Goal: Transaction & Acquisition: Purchase product/service

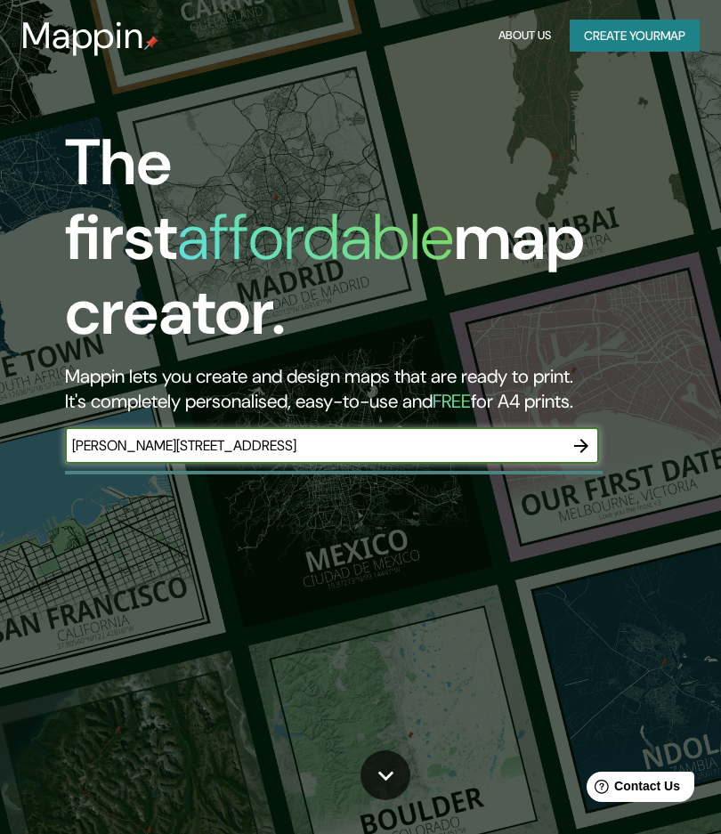
type input "[PERSON_NAME][STREET_ADDRESS]"
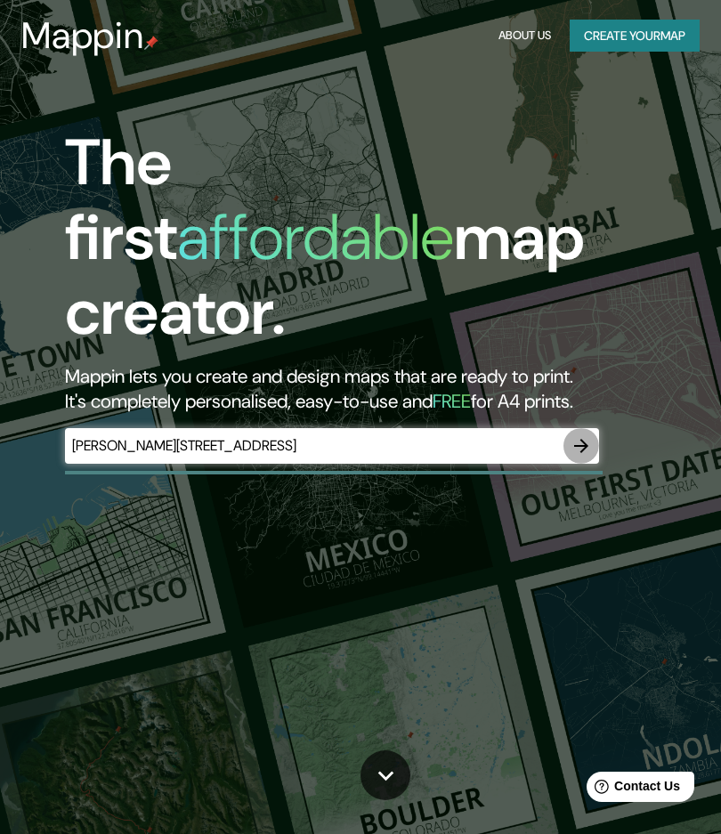
click at [576, 435] on icon "button" at bounding box center [581, 445] width 21 height 21
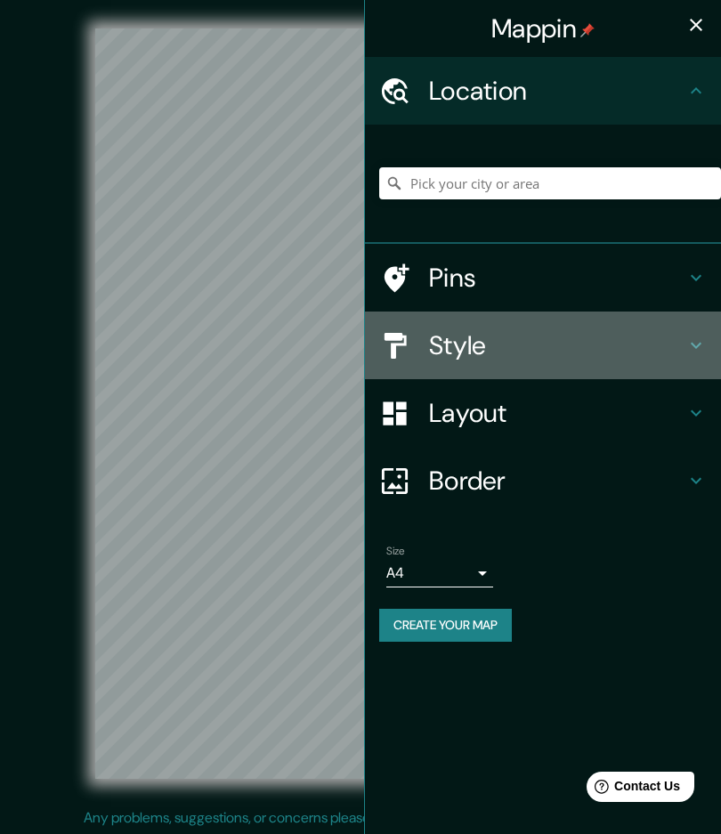
click at [533, 344] on h4 "Style" at bounding box center [557, 345] width 256 height 32
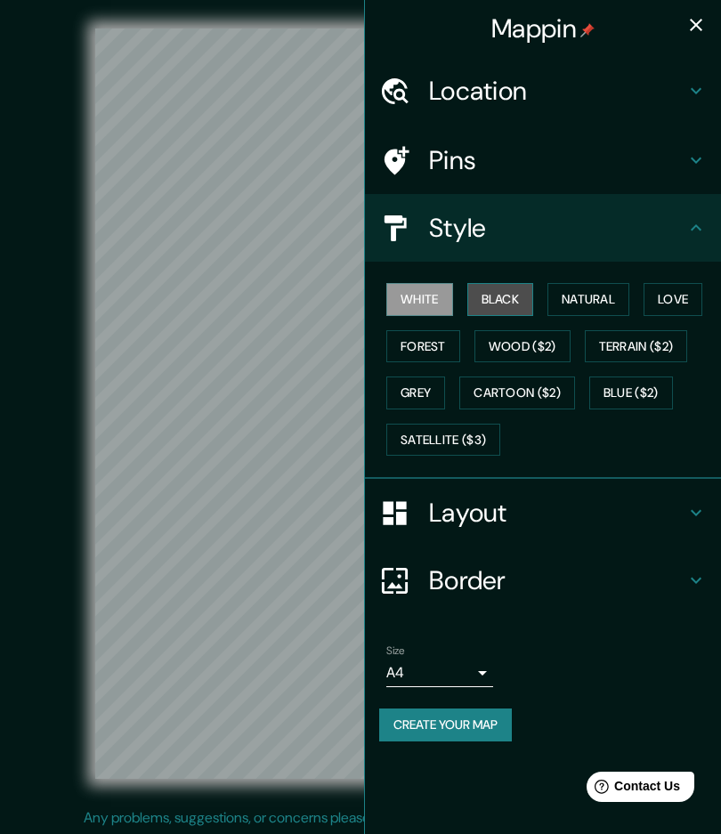
click at [508, 296] on button "Black" at bounding box center [500, 299] width 67 height 33
click at [692, 25] on icon "button" at bounding box center [695, 24] width 21 height 21
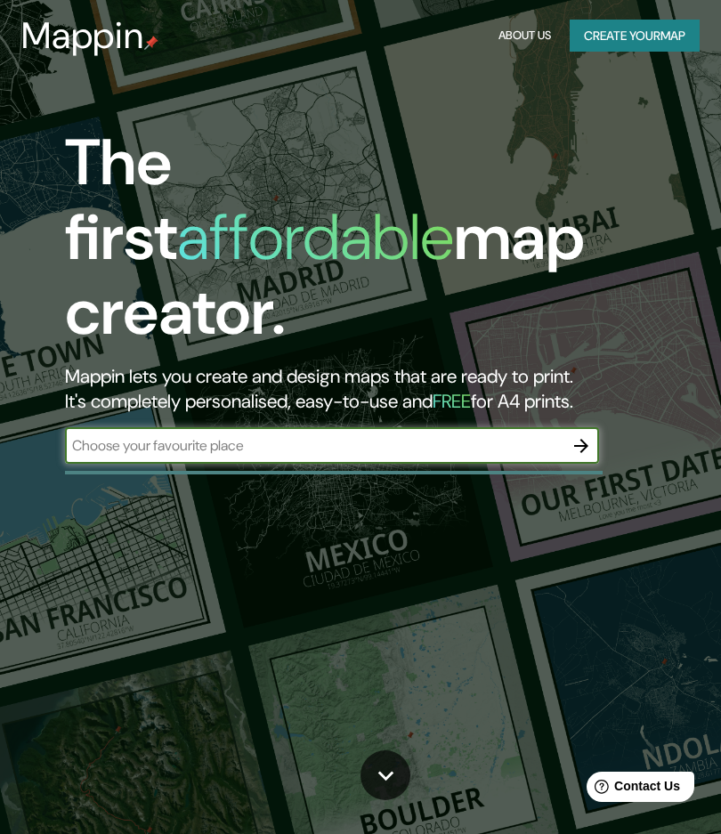
click at [316, 435] on input "text" at bounding box center [314, 445] width 498 height 20
paste input "Cooperativa River Spreefeld - Berlín, Alemania"
type input "Cooperativa River Spreefeld - Berlín, Alemania"
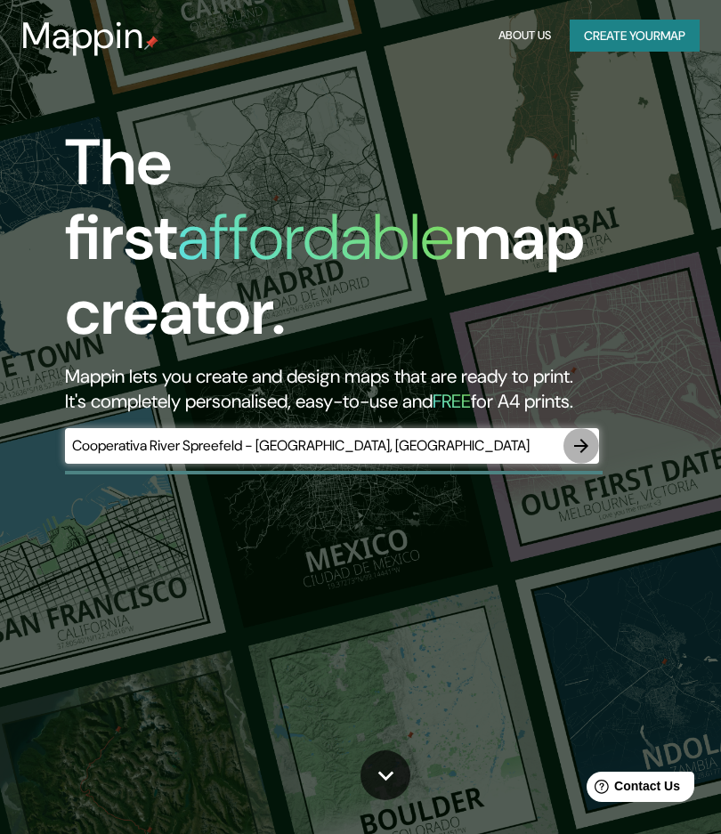
click at [583, 439] on icon "button" at bounding box center [581, 446] width 14 height 14
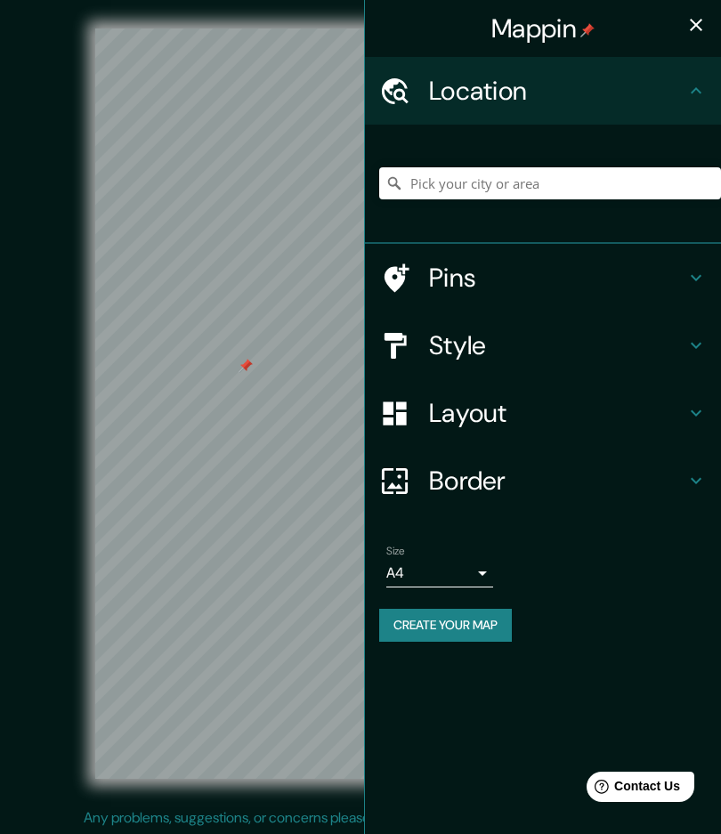
click at [481, 334] on h4 "Style" at bounding box center [557, 345] width 256 height 32
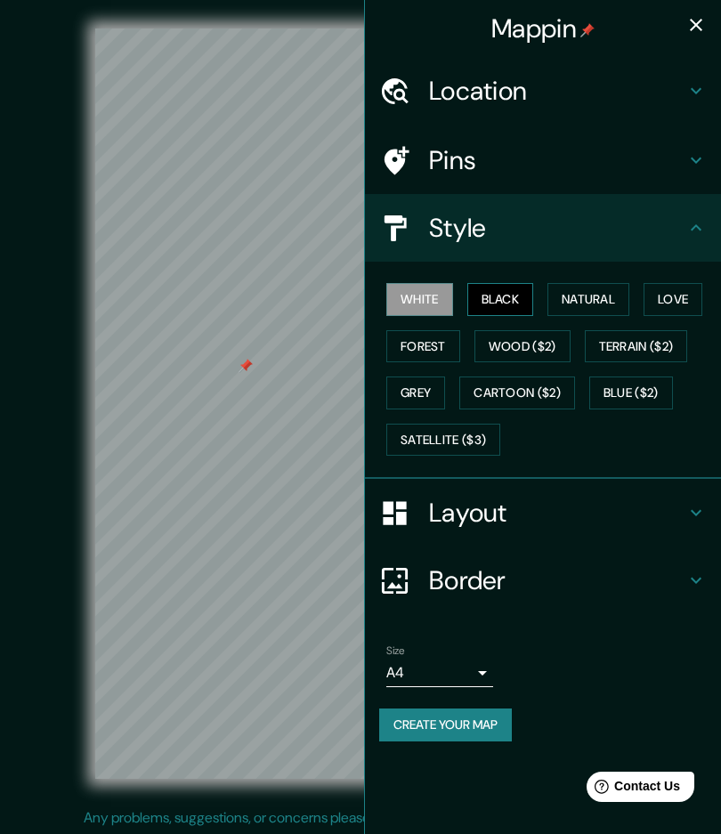
click at [511, 304] on button "Black" at bounding box center [500, 299] width 67 height 33
click at [701, 19] on icon "button" at bounding box center [695, 24] width 21 height 21
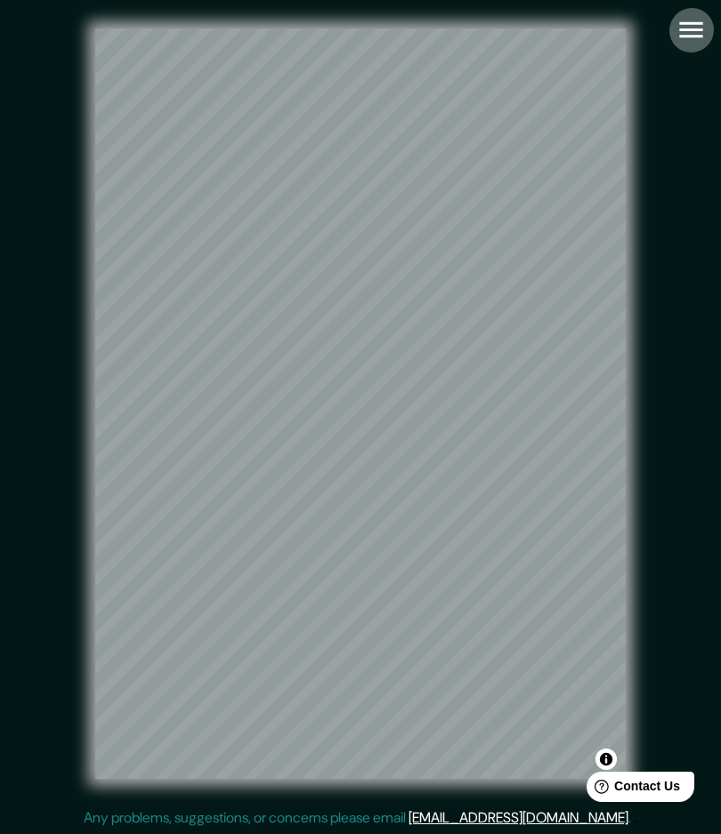
click at [696, 28] on icon "button" at bounding box center [691, 29] width 31 height 31
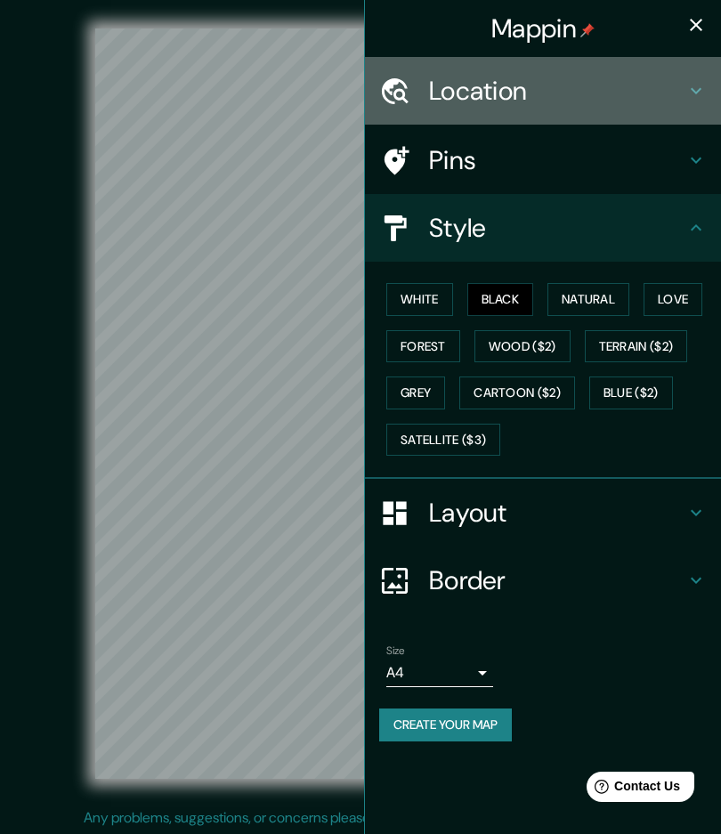
click at [575, 92] on h4 "Location" at bounding box center [557, 91] width 256 height 32
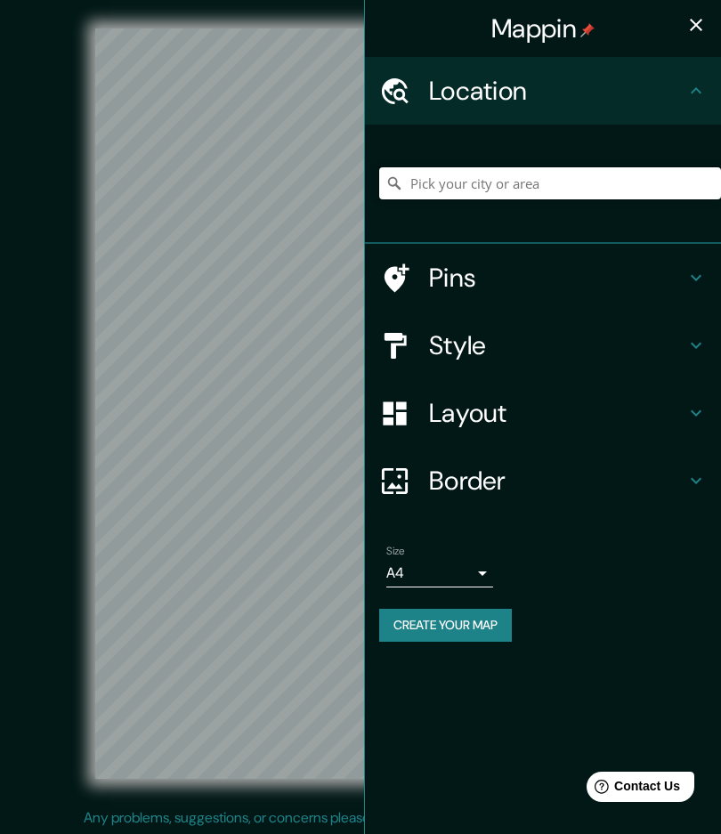
click at [465, 191] on input "Pick your city or area" at bounding box center [550, 183] width 342 height 32
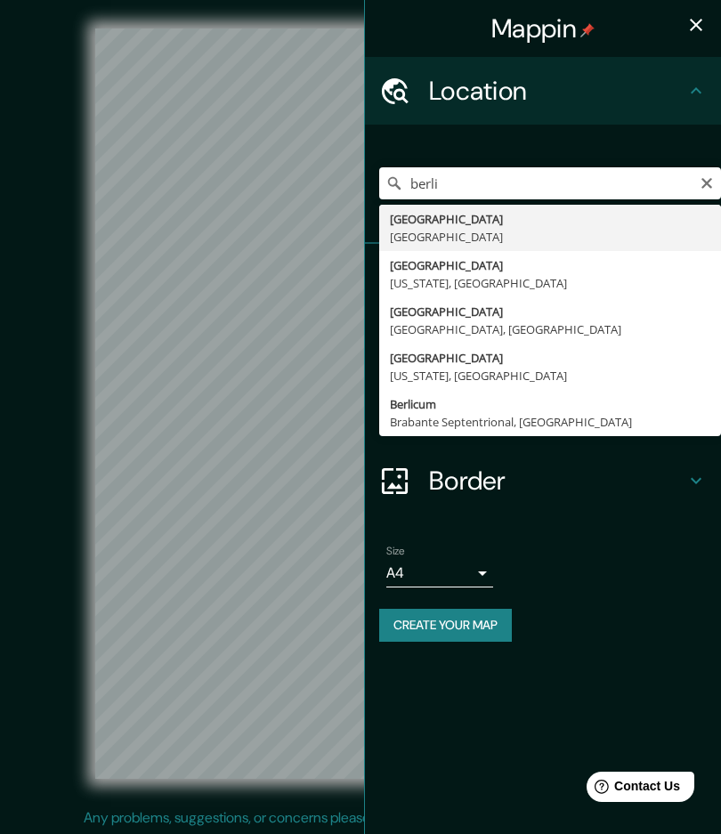
type input "Berlín, Alemania"
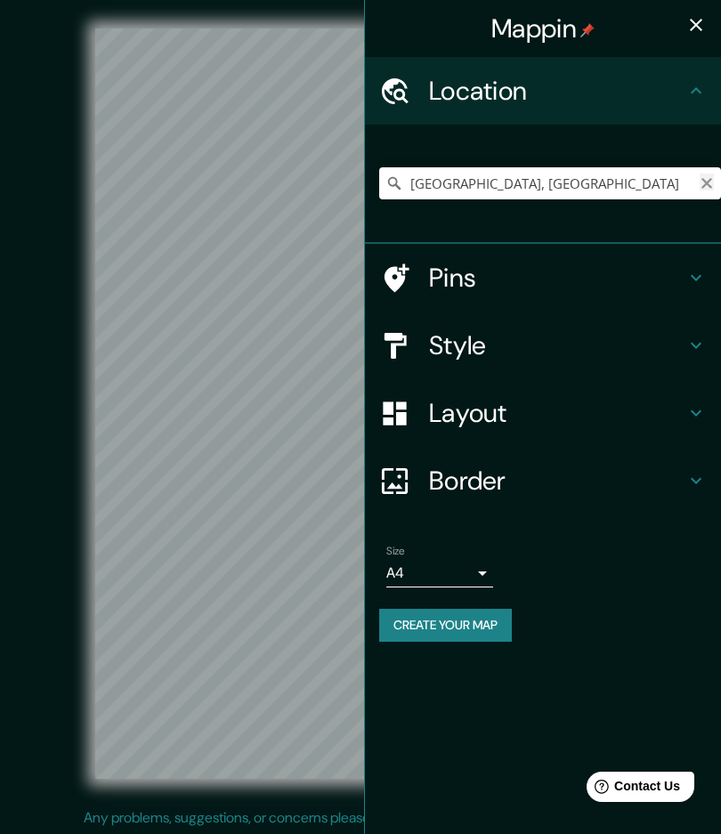
click at [704, 181] on icon "Clear" at bounding box center [706, 183] width 11 height 11
paste input "Wilhelmine-Gemberg-Weg 12, 14 und 10, 10179 Berlin, Alemania"
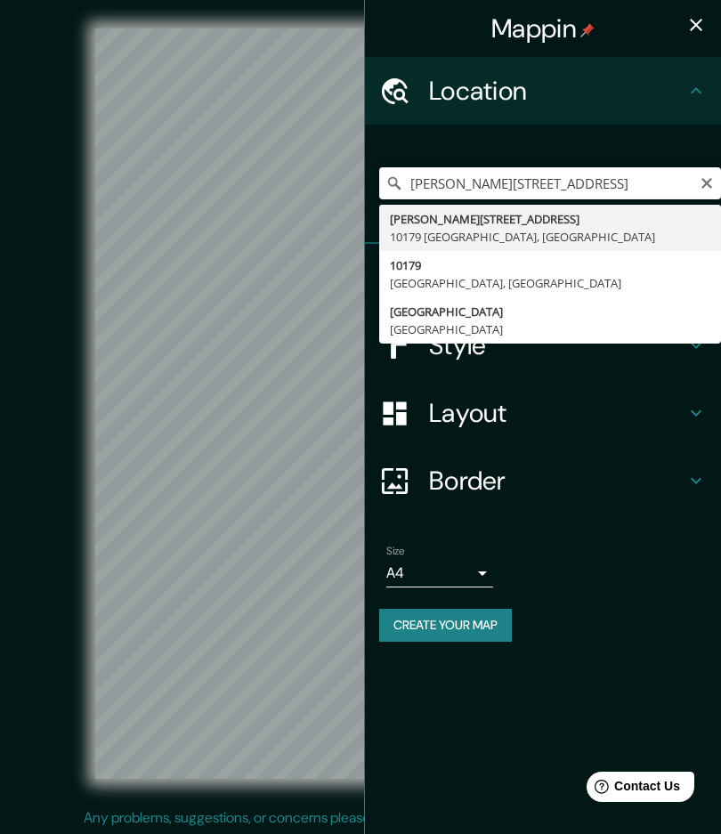
type input "Wilhelmine-Gemberg-Weg 12, 10179 Berlín, Alemania"
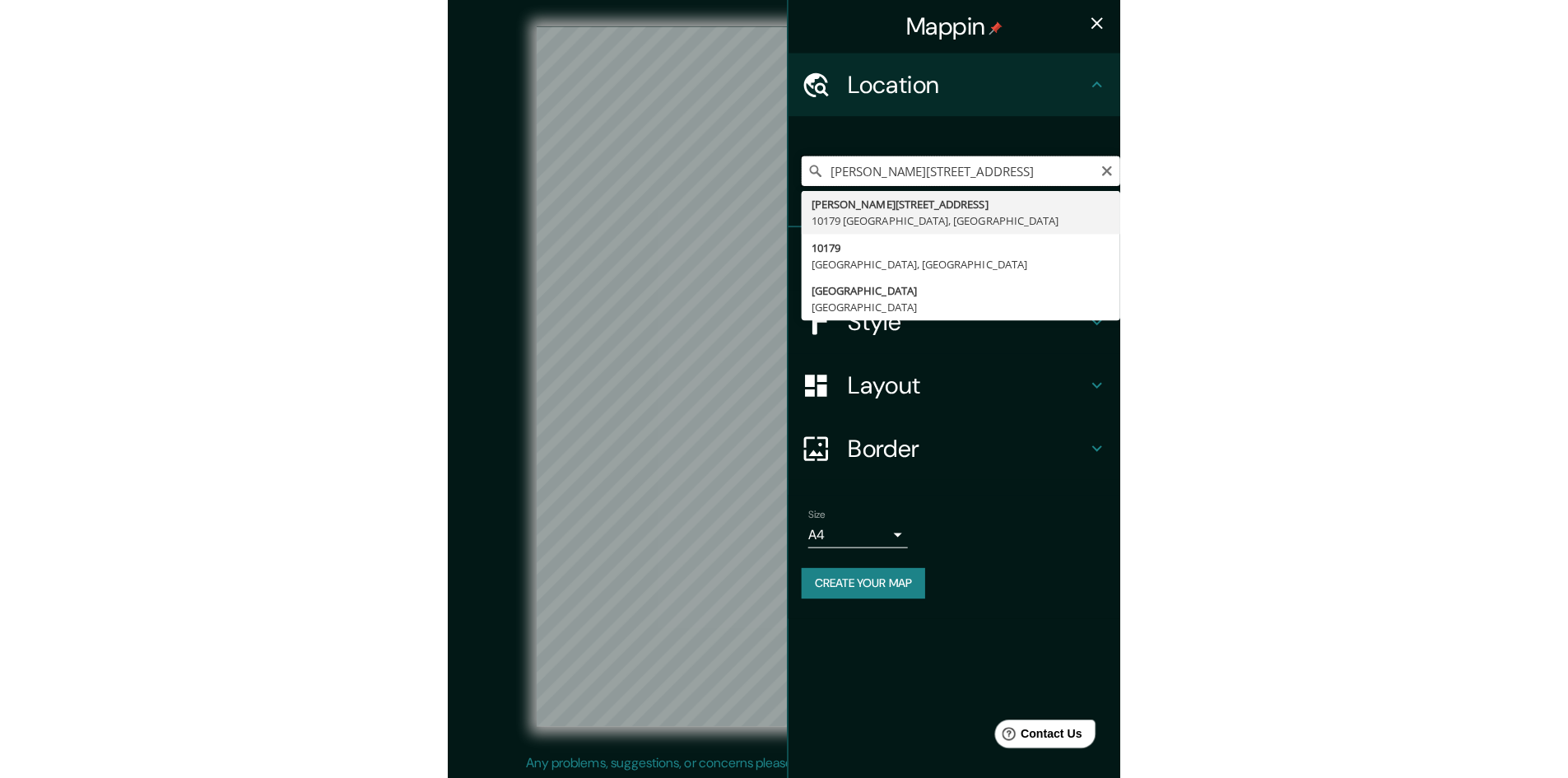
scroll to position [0, 0]
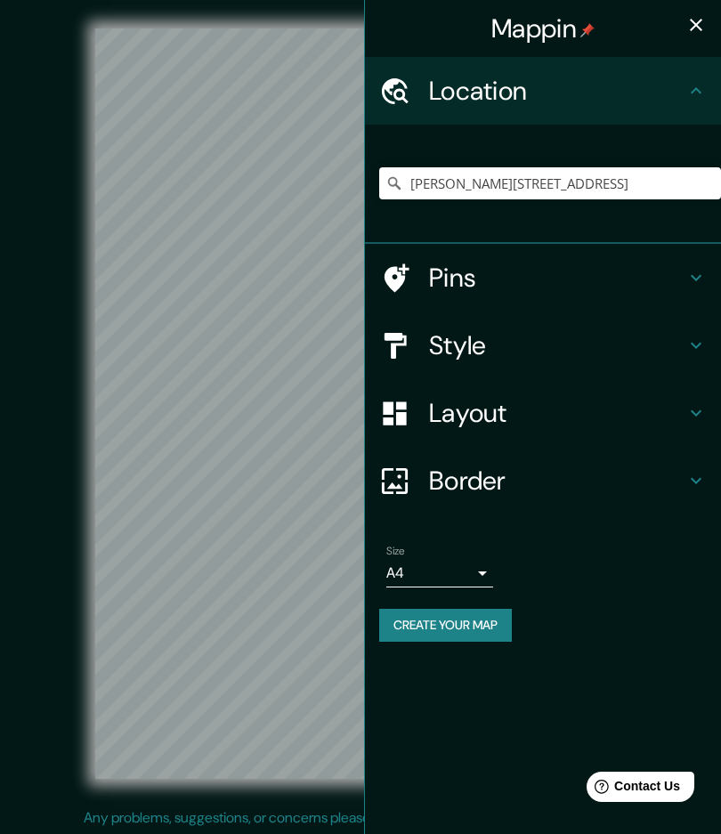
click at [695, 20] on icon "button" at bounding box center [695, 24] width 21 height 21
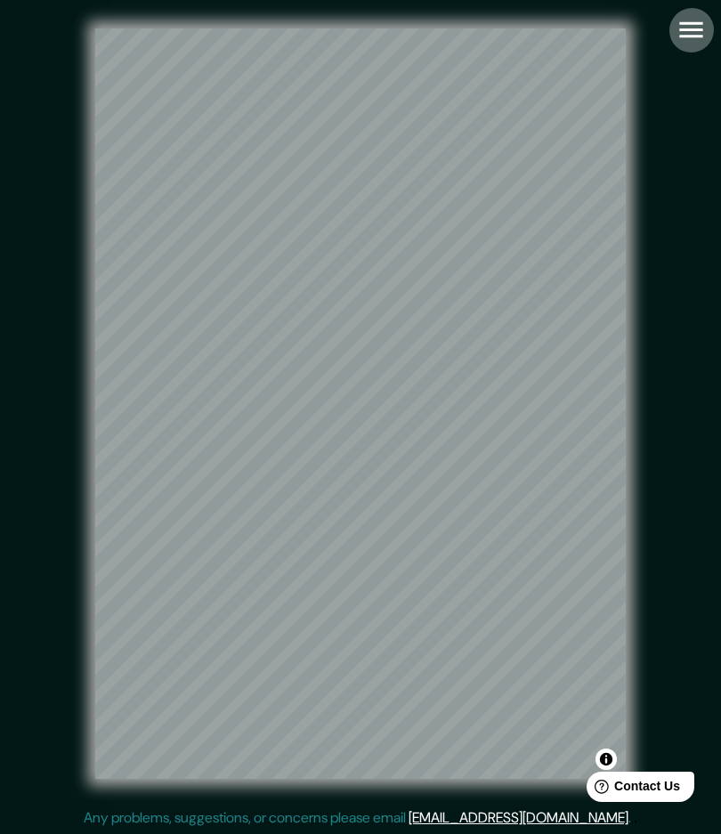
click at [691, 24] on icon "button" at bounding box center [690, 30] width 23 height 16
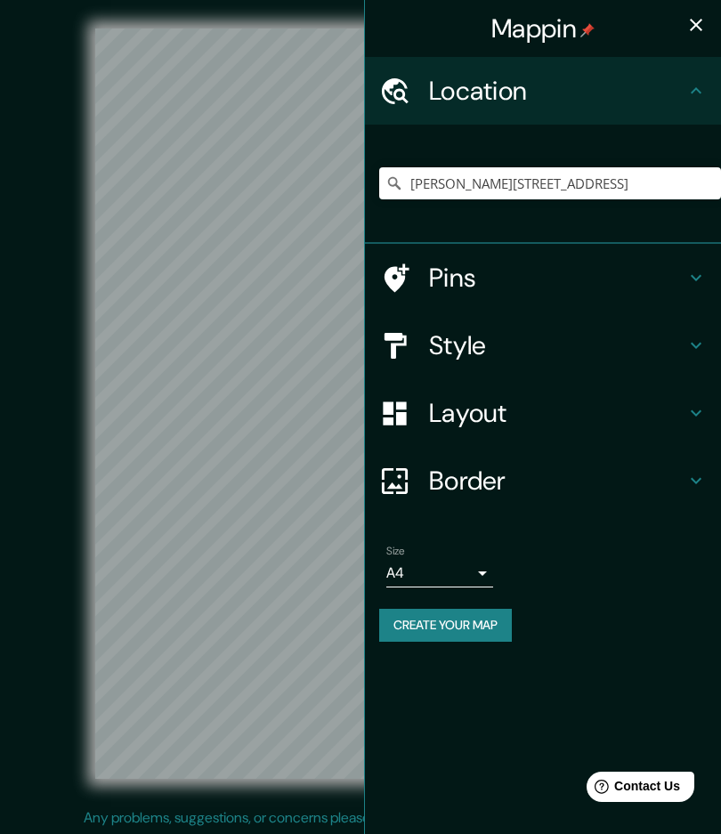
click at [490, 339] on h4 "Style" at bounding box center [557, 345] width 256 height 32
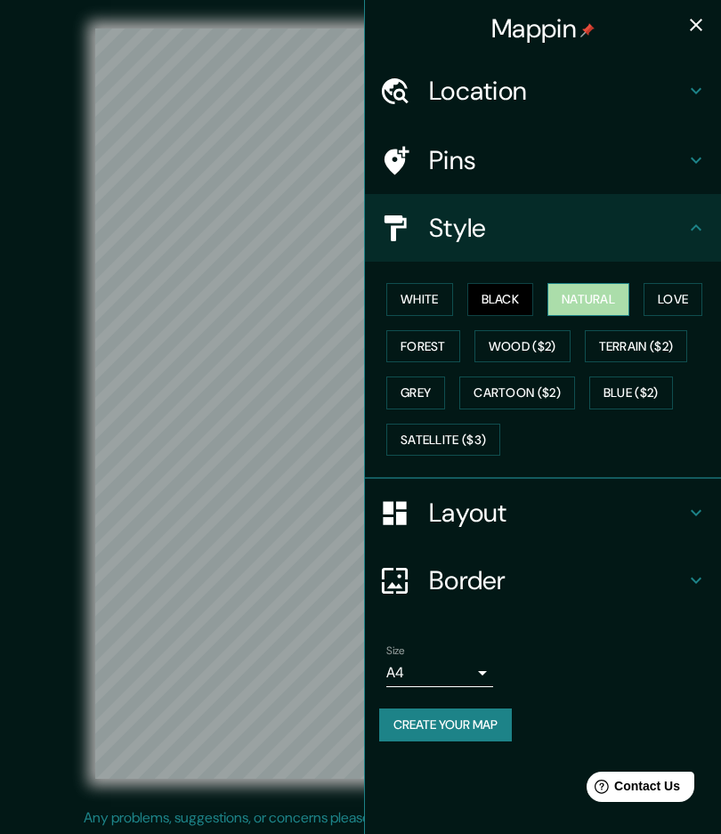
click at [577, 291] on button "Natural" at bounding box center [588, 299] width 82 height 33
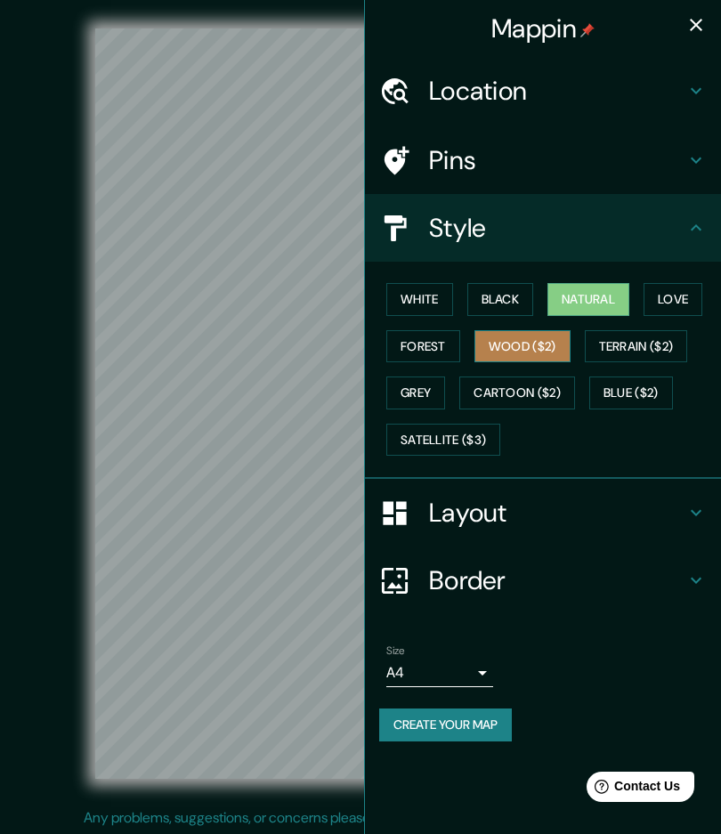
click at [528, 345] on button "Wood ($2)" at bounding box center [522, 346] width 96 height 33
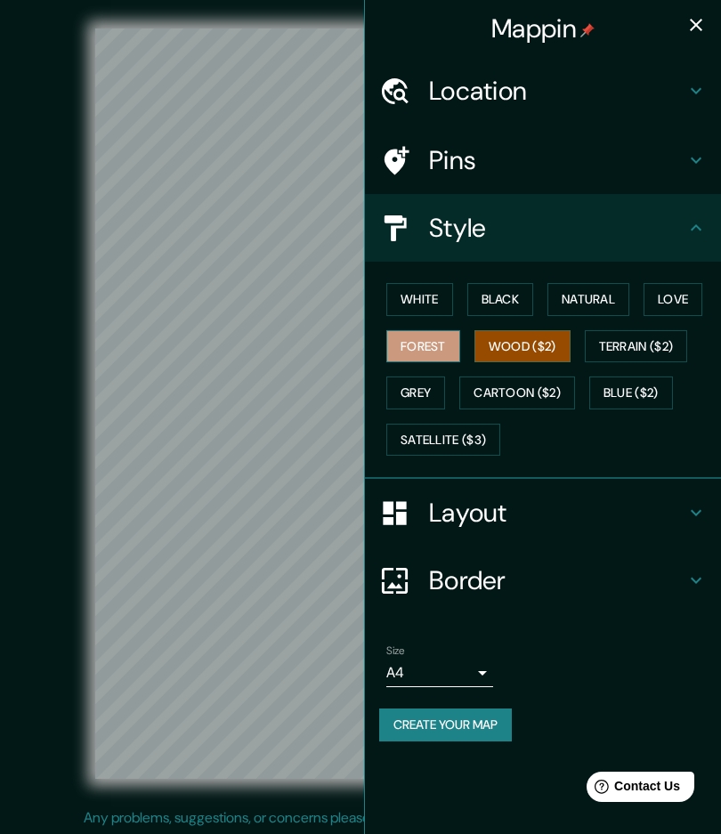
click at [443, 342] on button "Forest" at bounding box center [423, 346] width 74 height 33
click at [436, 386] on button "Grey" at bounding box center [415, 393] width 59 height 33
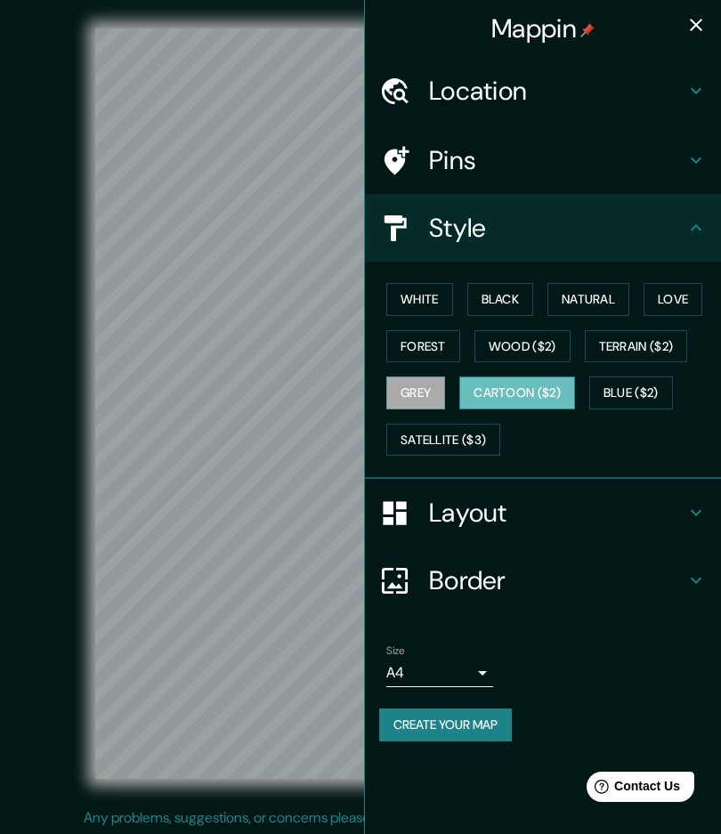
click at [514, 387] on button "Cartoon ($2)" at bounding box center [517, 393] width 116 height 33
click at [460, 437] on button "Satellite ($3)" at bounding box center [443, 440] width 114 height 33
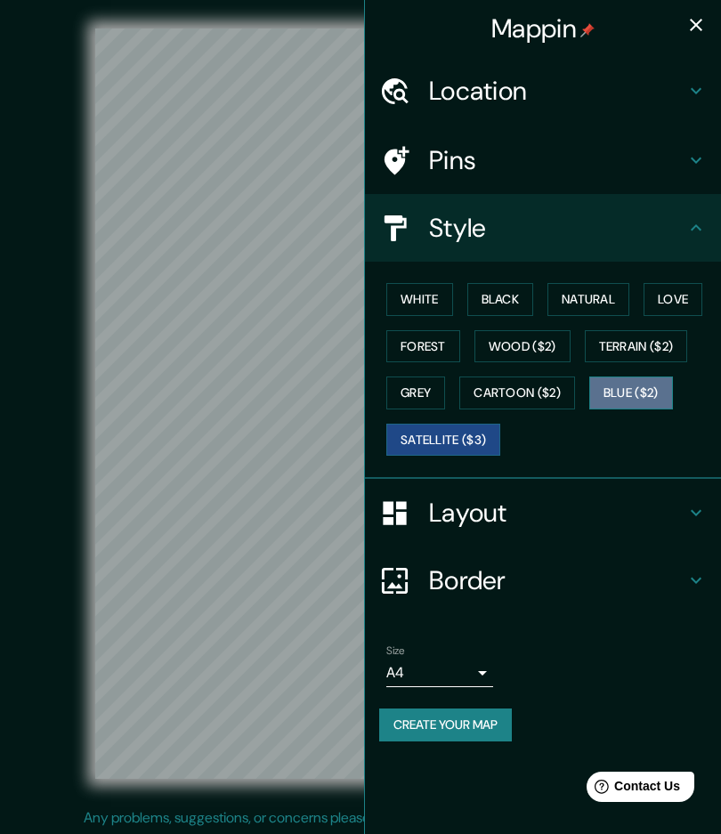
click at [628, 384] on button "Blue ($2)" at bounding box center [631, 393] width 84 height 33
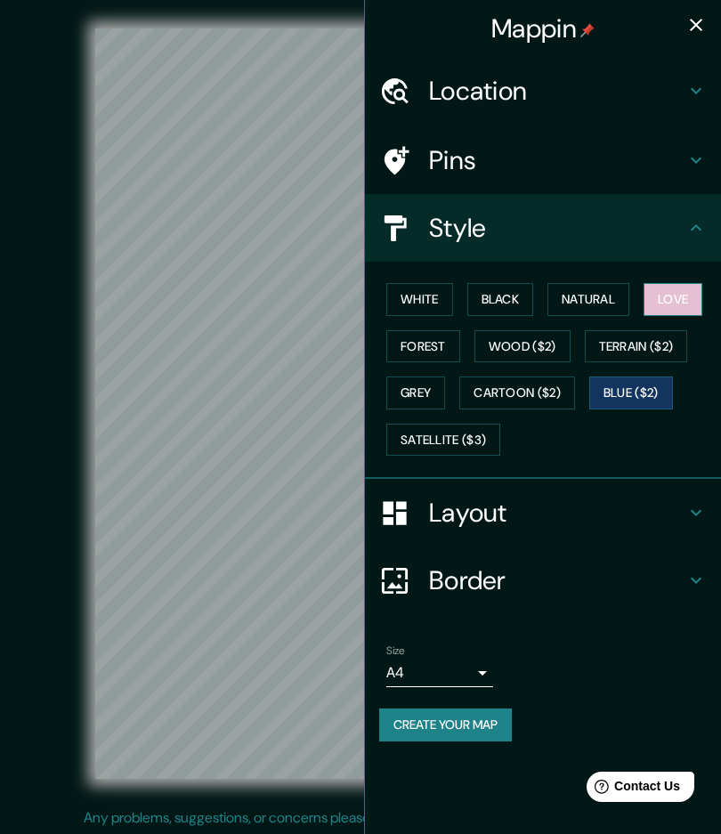
click at [674, 301] on button "Love" at bounding box center [673, 299] width 59 height 33
click at [447, 301] on button "White" at bounding box center [419, 299] width 67 height 33
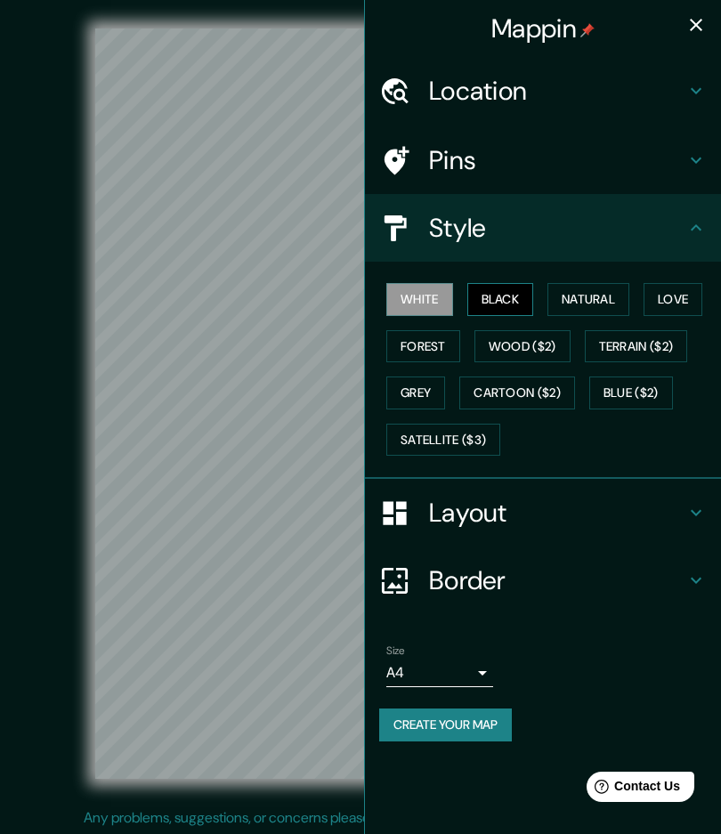
click at [488, 294] on button "Black" at bounding box center [500, 299] width 67 height 33
click at [514, 346] on button "Wood ($2)" at bounding box center [522, 346] width 96 height 33
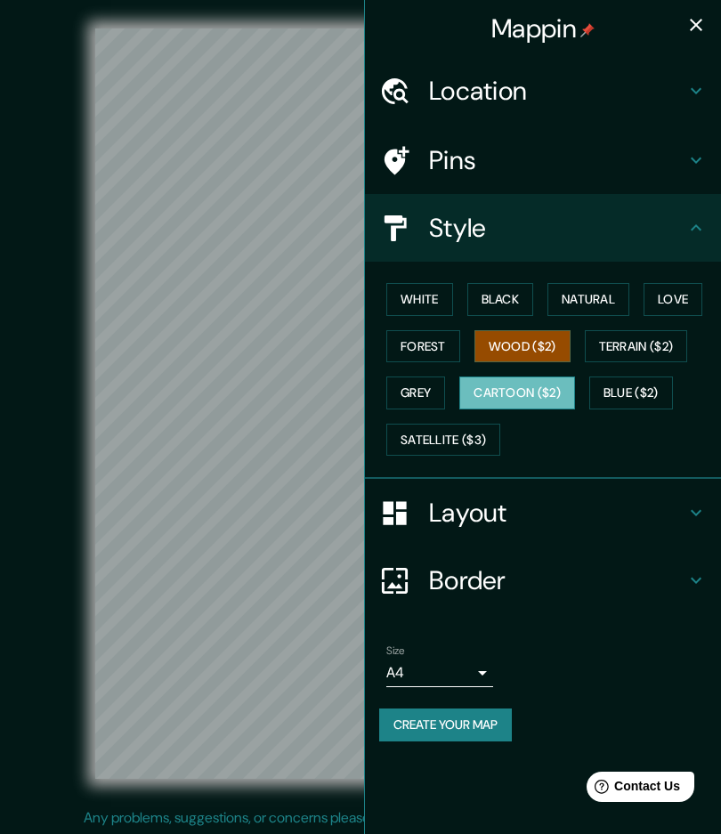
click at [518, 389] on button "Cartoon ($2)" at bounding box center [517, 393] width 116 height 33
click at [426, 342] on button "Forest" at bounding box center [423, 346] width 74 height 33
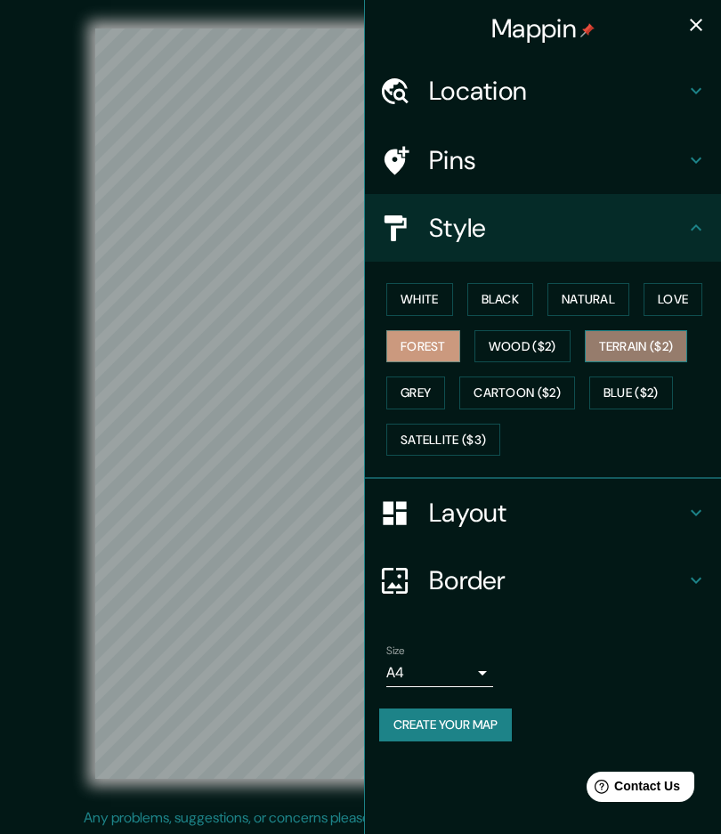
click at [622, 344] on button "Terrain ($2)" at bounding box center [636, 346] width 103 height 33
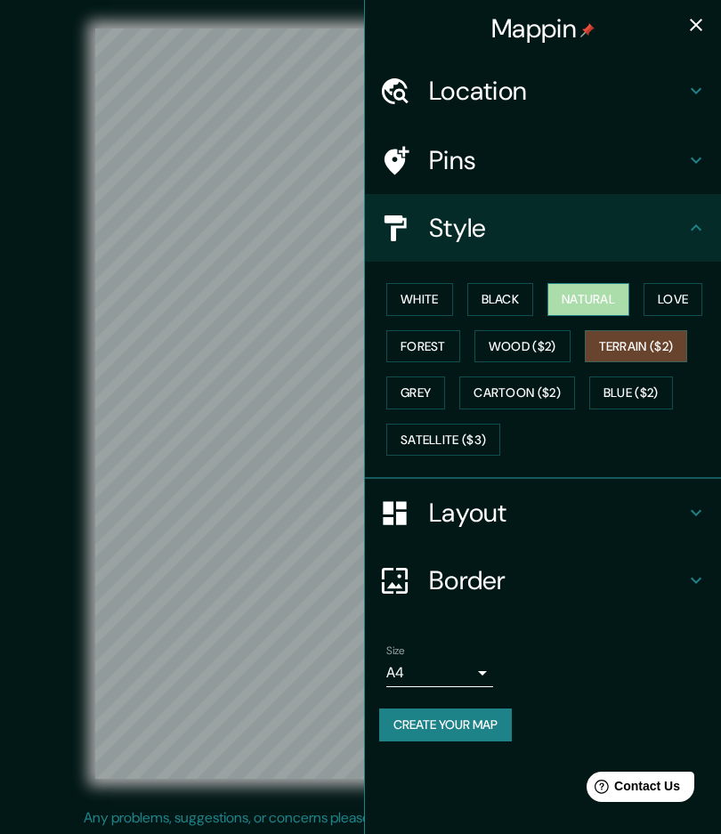
click at [575, 303] on button "Natural" at bounding box center [588, 299] width 82 height 33
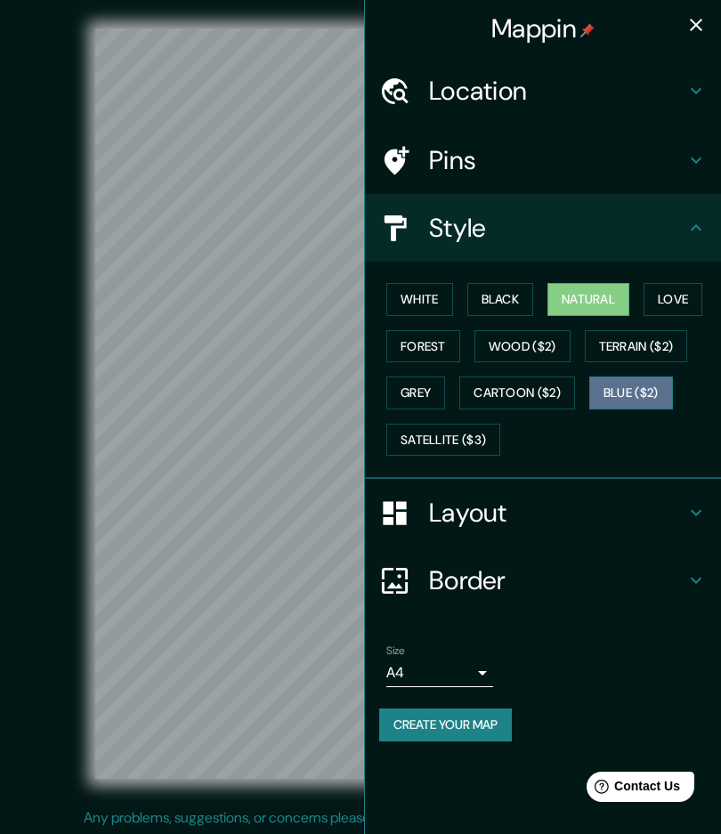
click at [631, 398] on button "Blue ($2)" at bounding box center [631, 393] width 84 height 33
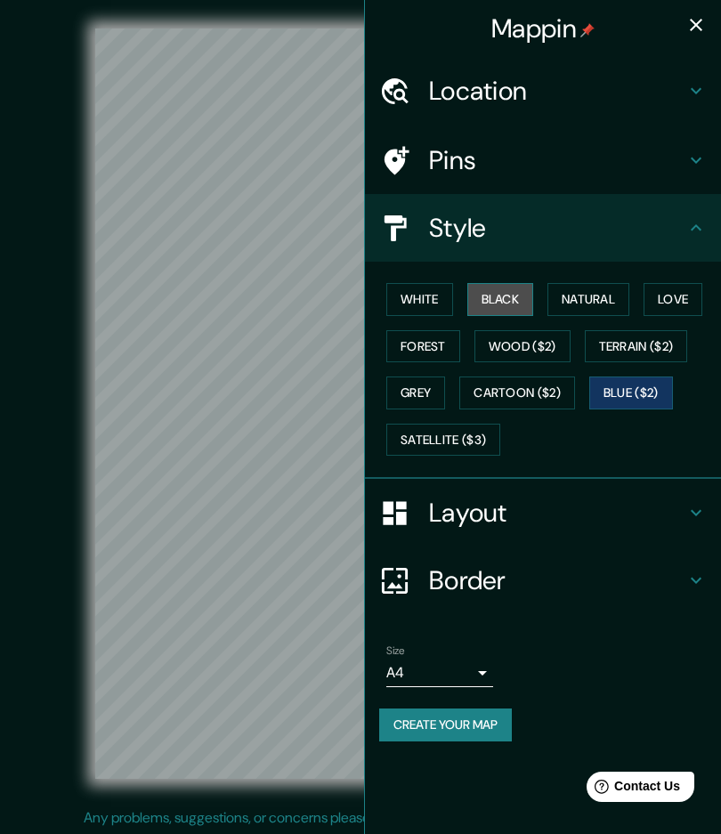
click at [514, 309] on button "Black" at bounding box center [500, 299] width 67 height 33
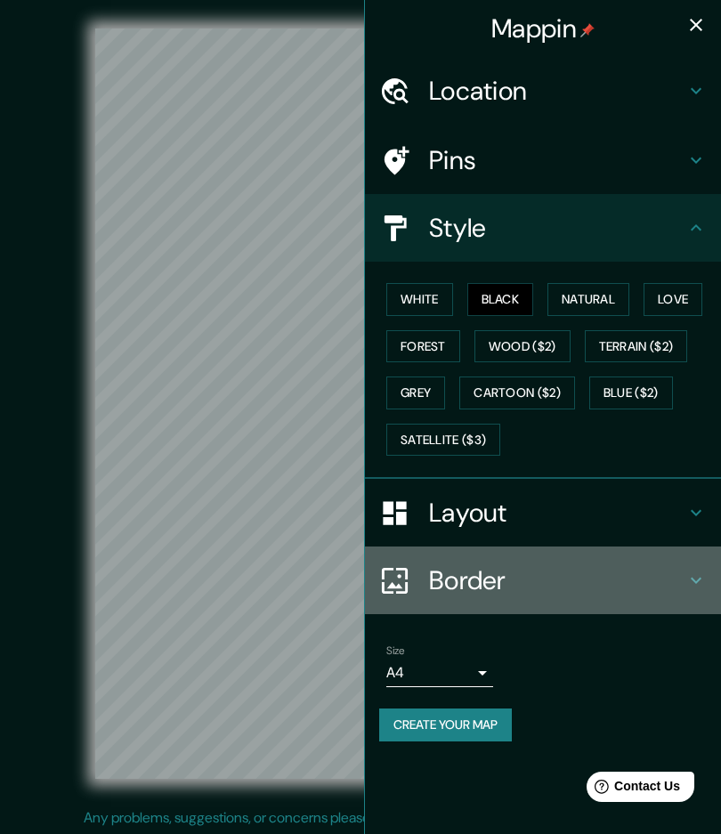
click at [479, 584] on h4 "Border" at bounding box center [557, 580] width 256 height 32
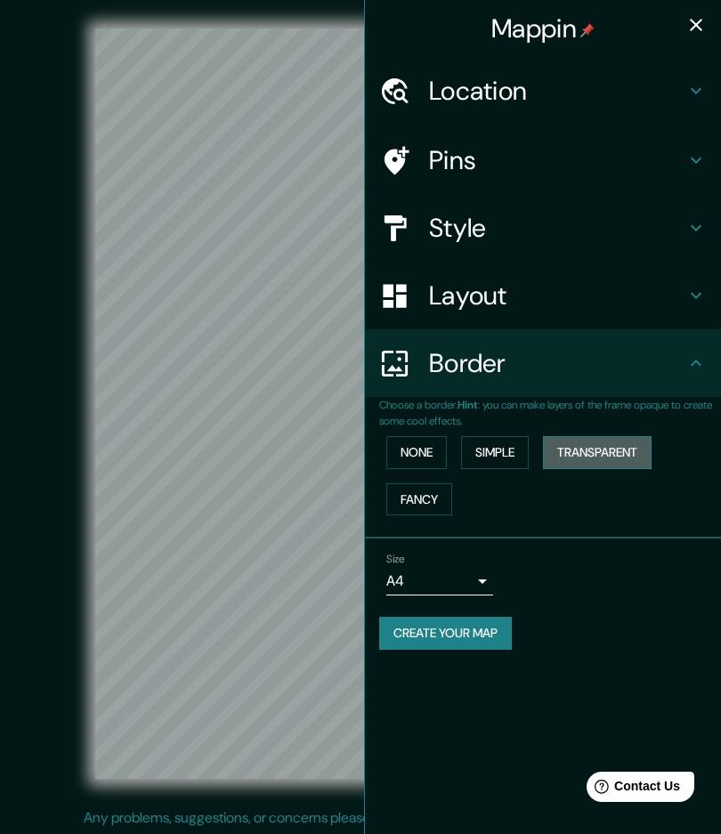
click at [602, 455] on button "Transparent" at bounding box center [597, 452] width 109 height 33
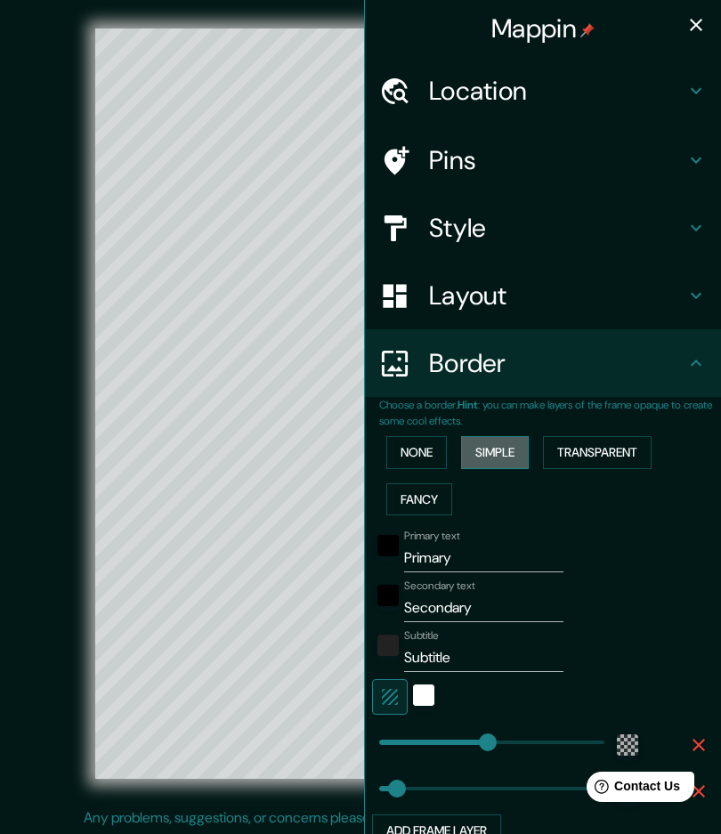
click at [480, 452] on button "Simple" at bounding box center [495, 452] width 68 height 33
click at [399, 448] on button "None" at bounding box center [416, 452] width 61 height 33
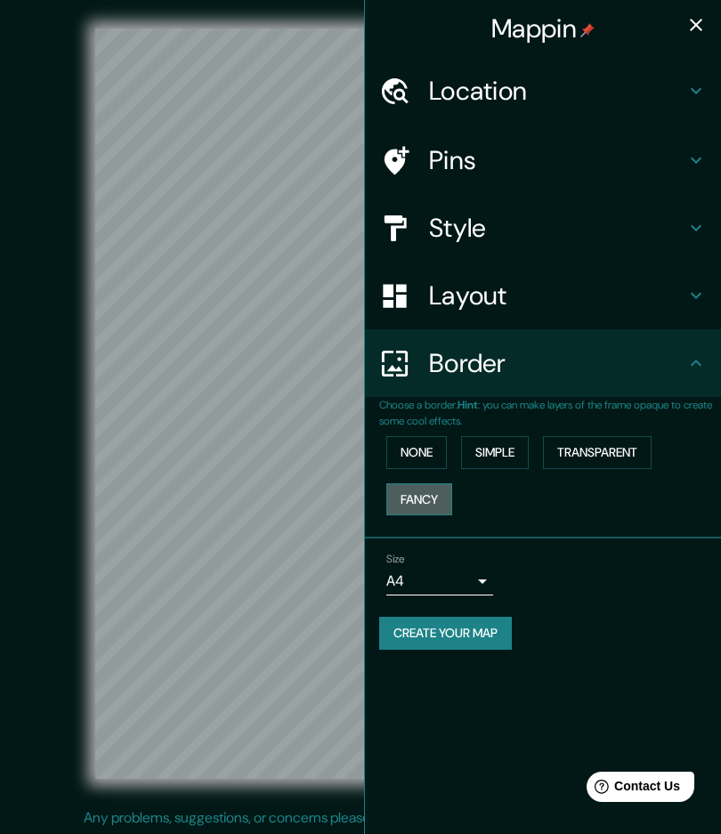
click at [406, 499] on button "Fancy" at bounding box center [419, 499] width 66 height 33
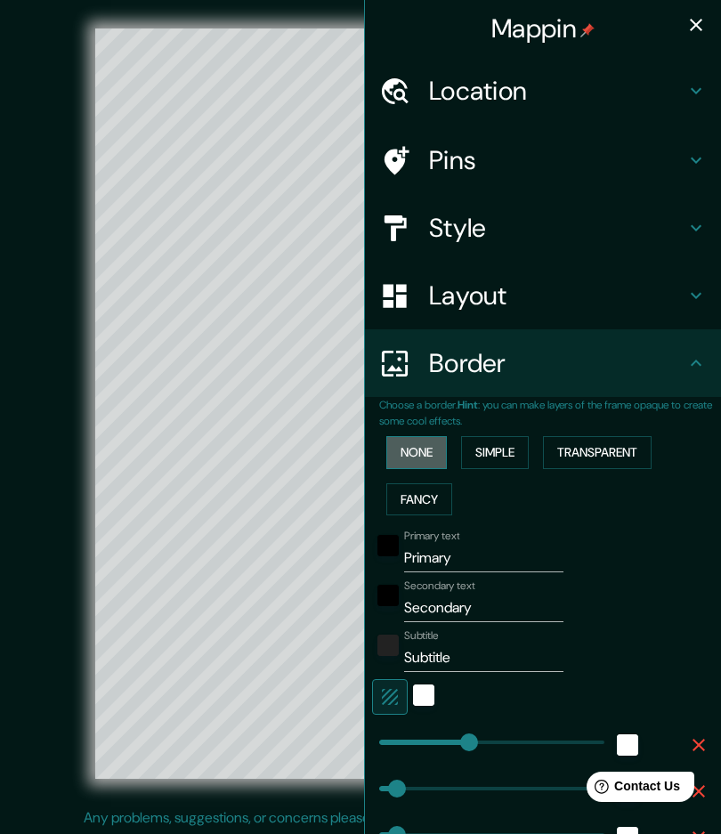
click at [404, 458] on button "None" at bounding box center [416, 452] width 61 height 33
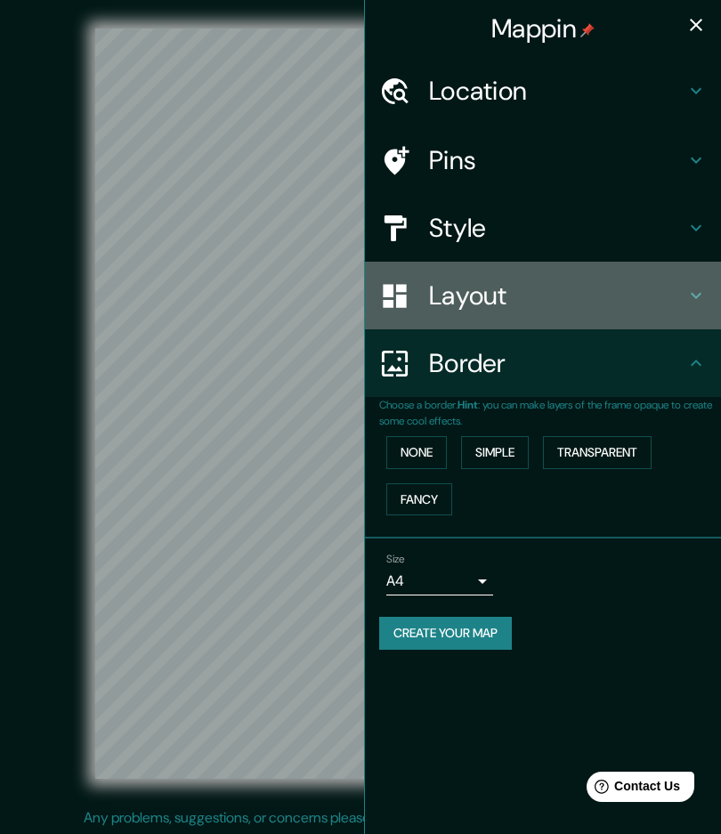
click at [528, 306] on h4 "Layout" at bounding box center [557, 295] width 256 height 32
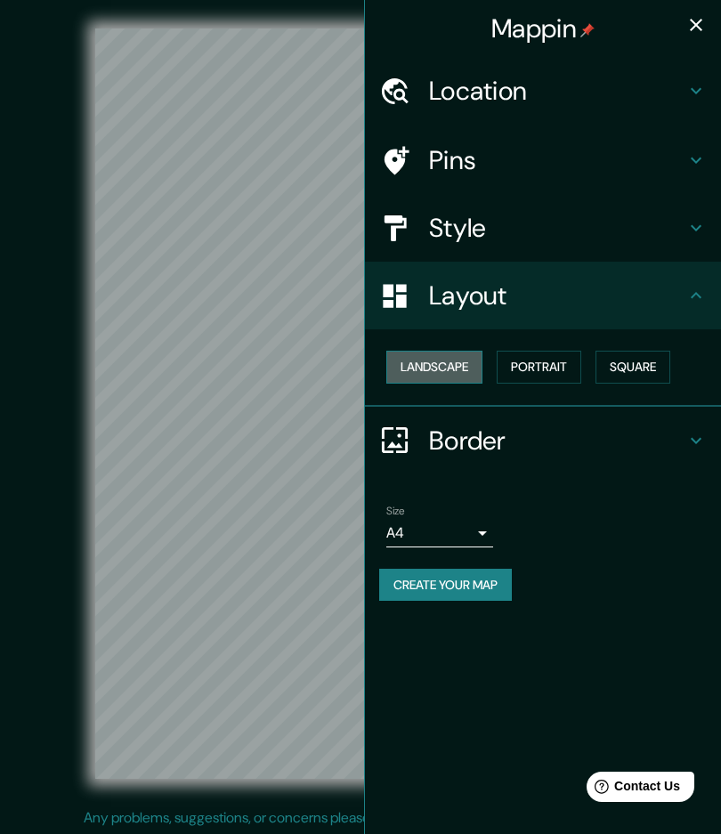
click at [440, 364] on button "Landscape" at bounding box center [434, 367] width 96 height 33
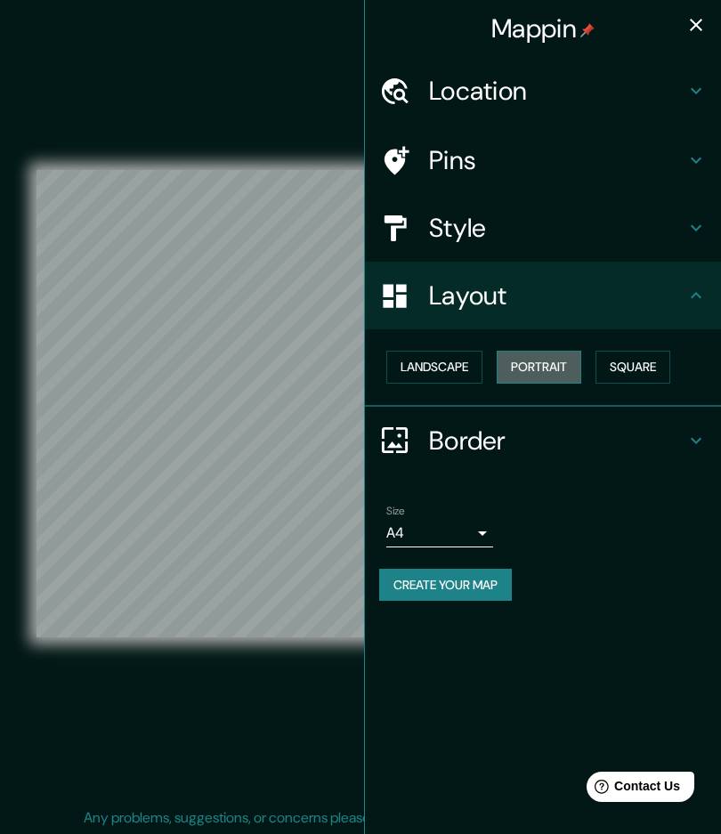
click at [558, 357] on button "Portrait" at bounding box center [539, 367] width 85 height 33
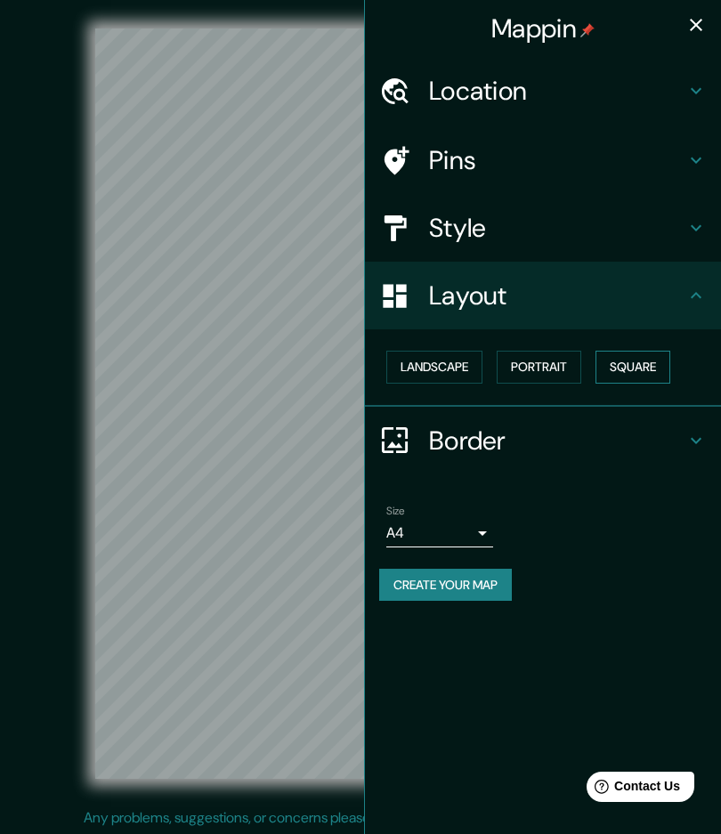
click at [651, 360] on button "Square" at bounding box center [632, 367] width 75 height 33
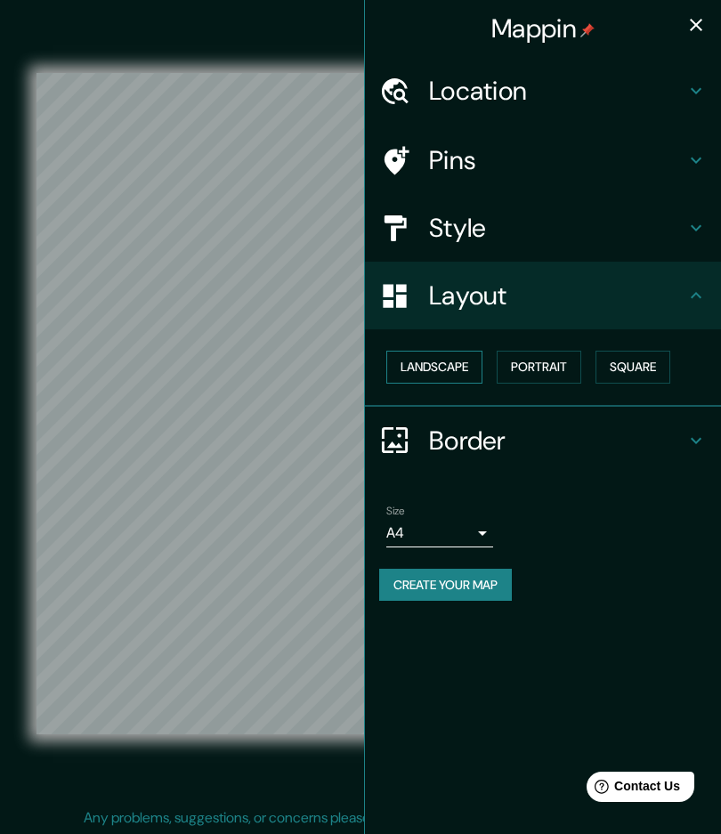
click at [460, 374] on button "Landscape" at bounding box center [434, 367] width 96 height 33
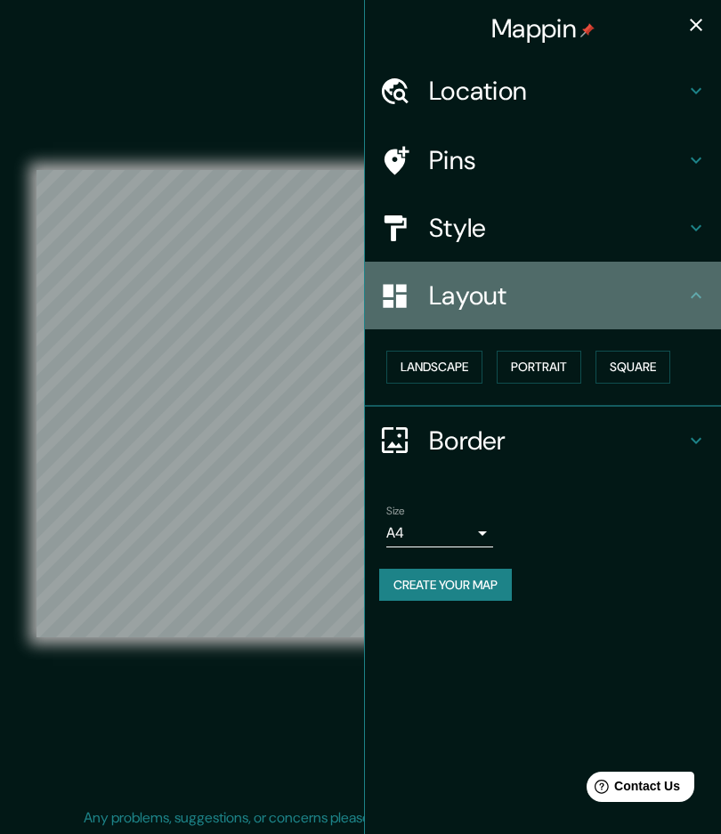
click at [524, 322] on div "Layout" at bounding box center [543, 296] width 356 height 68
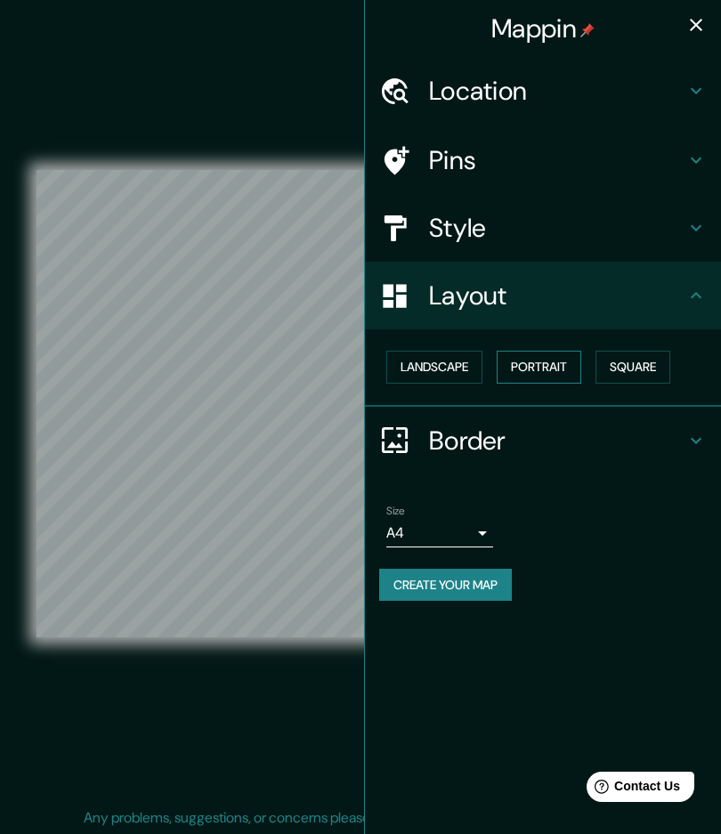
click at [507, 362] on button "Portrait" at bounding box center [539, 367] width 85 height 33
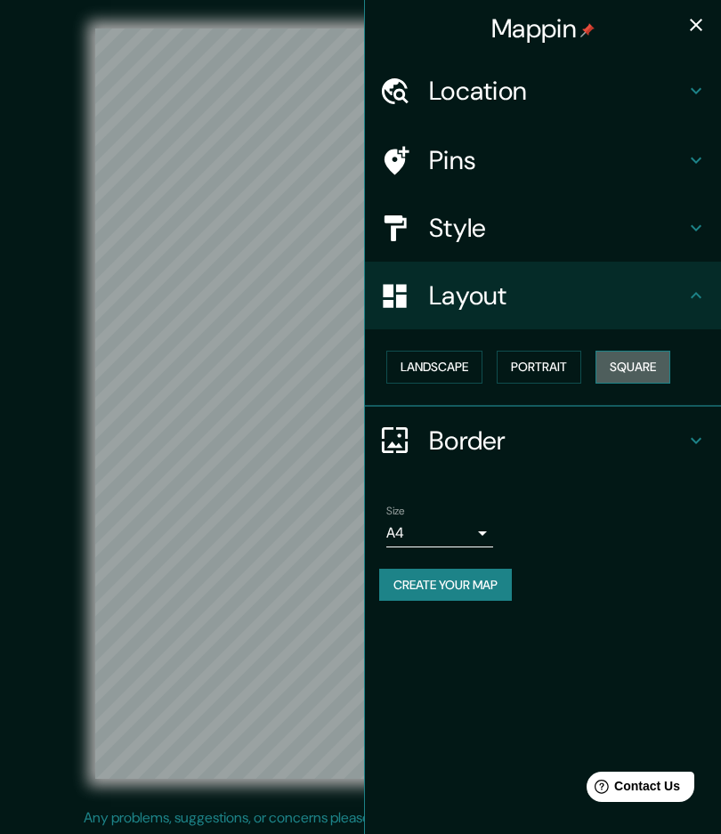
click at [642, 366] on button "Square" at bounding box center [632, 367] width 75 height 33
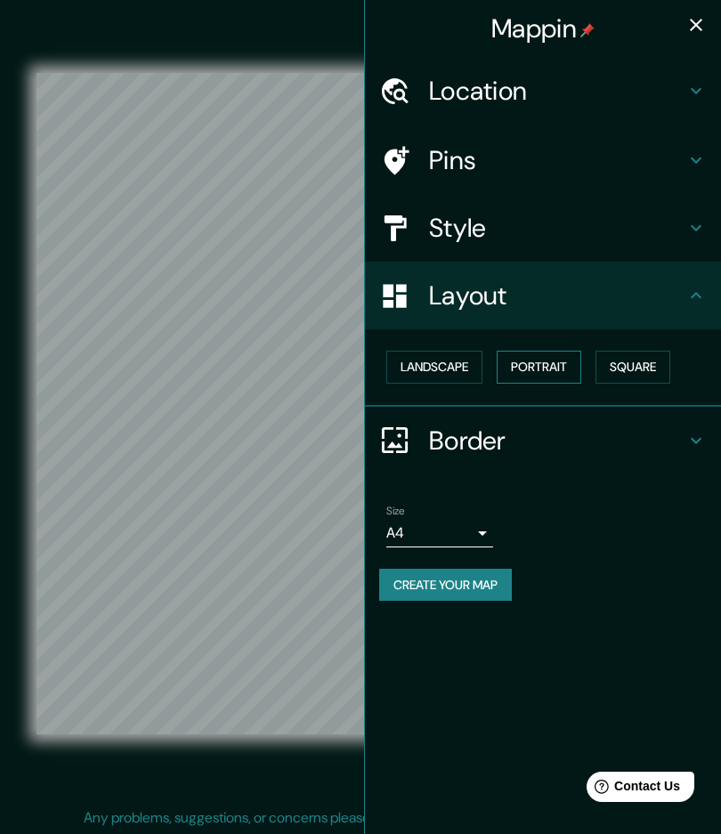
click at [538, 375] on button "Portrait" at bounding box center [539, 367] width 85 height 33
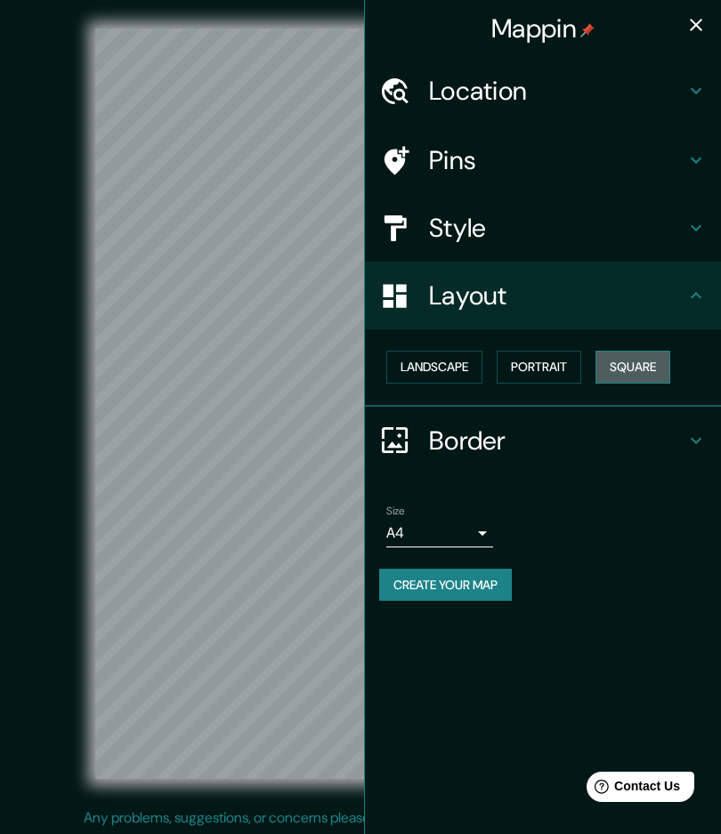
click at [642, 355] on button "Square" at bounding box center [632, 367] width 75 height 33
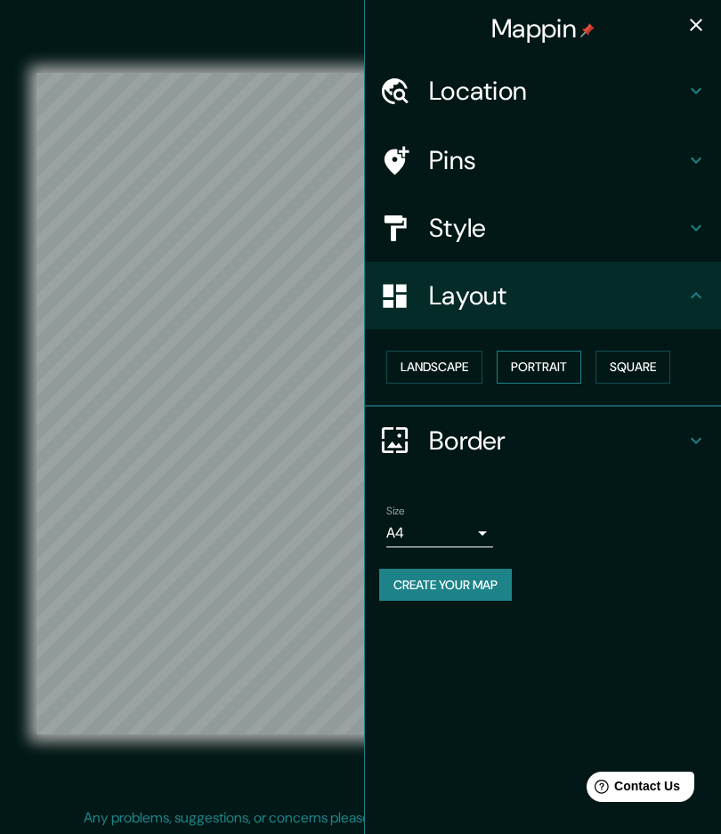
click at [533, 355] on button "Portrait" at bounding box center [539, 367] width 85 height 33
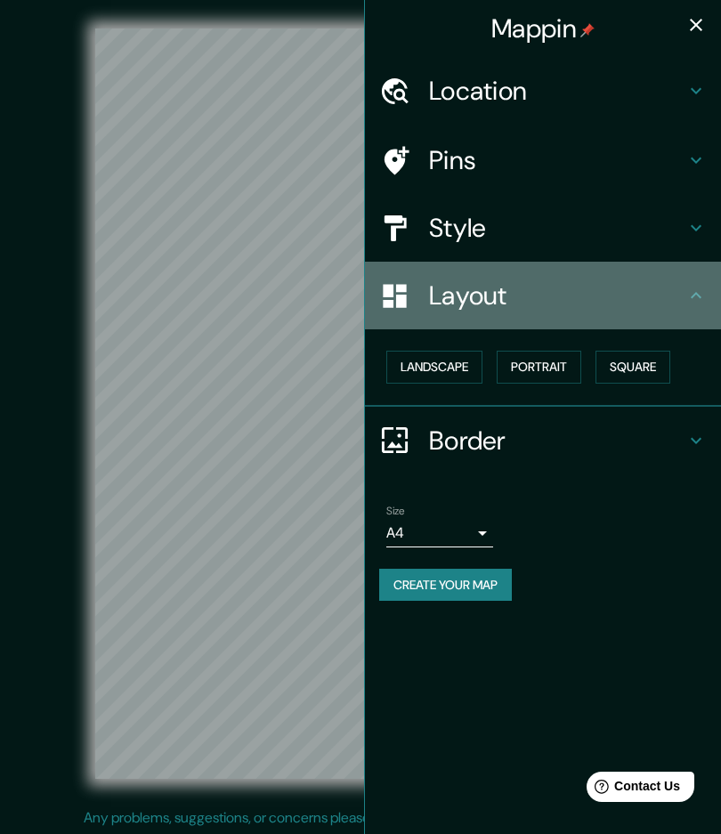
click at [629, 310] on h4 "Layout" at bounding box center [557, 295] width 256 height 32
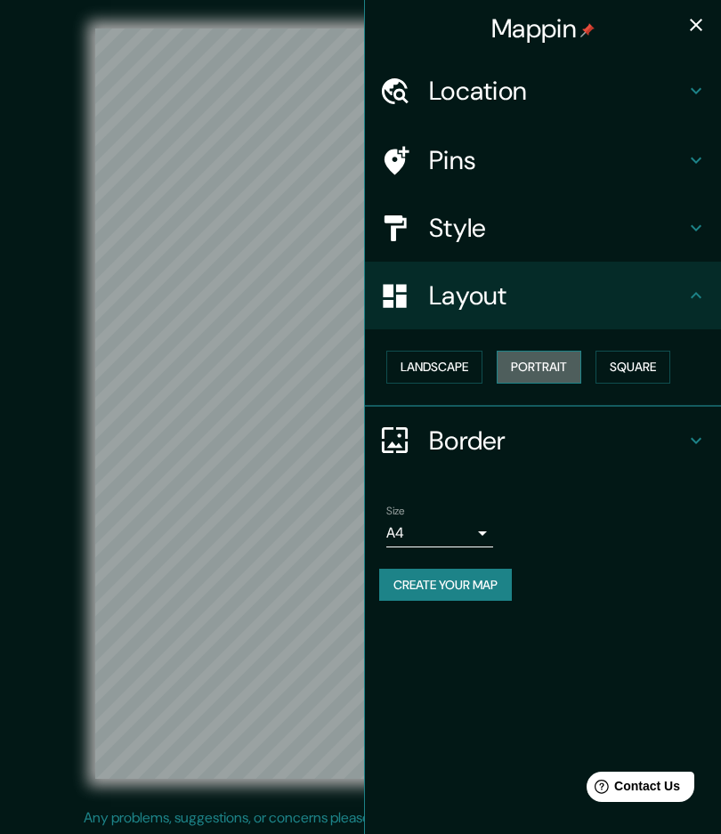
click at [558, 377] on button "Portrait" at bounding box center [539, 367] width 85 height 33
click at [558, 371] on button "Portrait" at bounding box center [539, 367] width 85 height 33
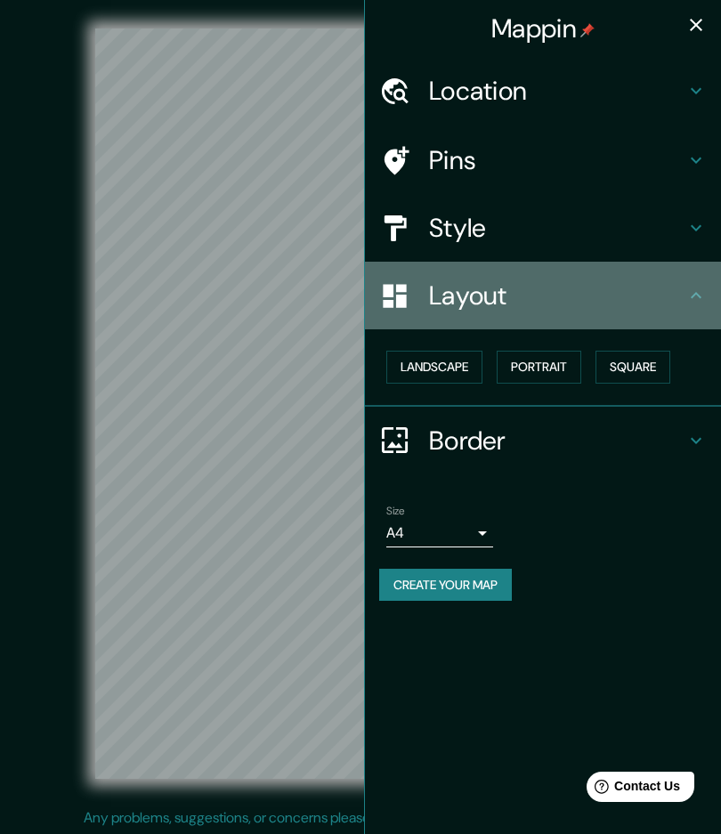
click at [692, 297] on icon at bounding box center [696, 295] width 11 height 6
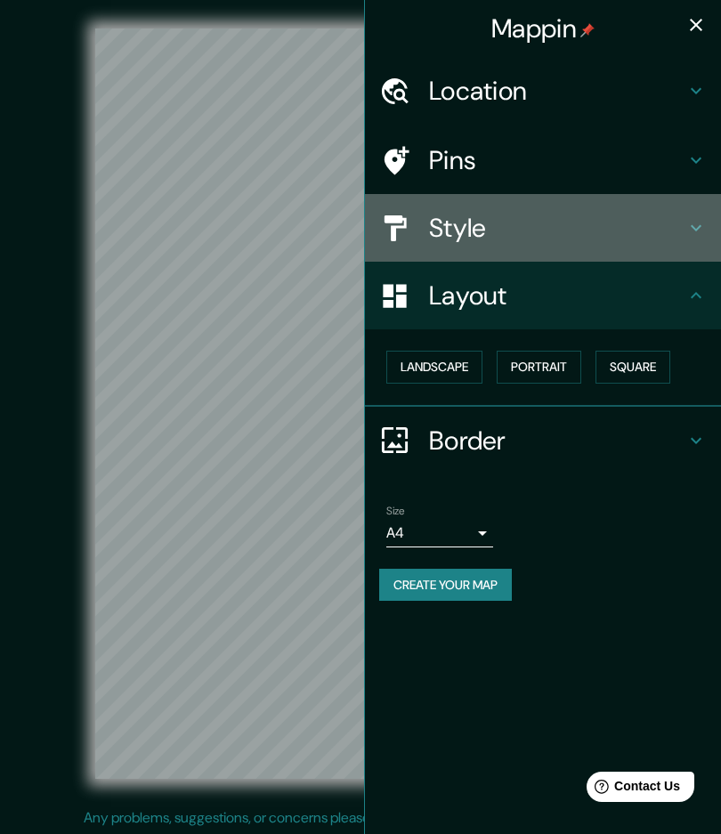
click at [692, 252] on div "Style" at bounding box center [543, 228] width 356 height 68
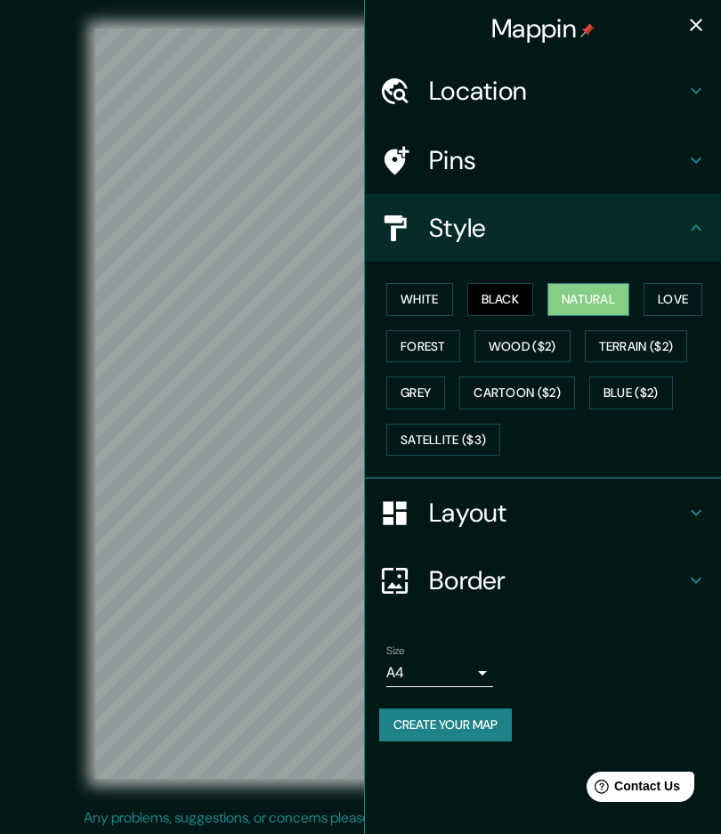
click at [589, 296] on button "Natural" at bounding box center [588, 299] width 82 height 33
click at [481, 296] on button "Black" at bounding box center [500, 299] width 67 height 33
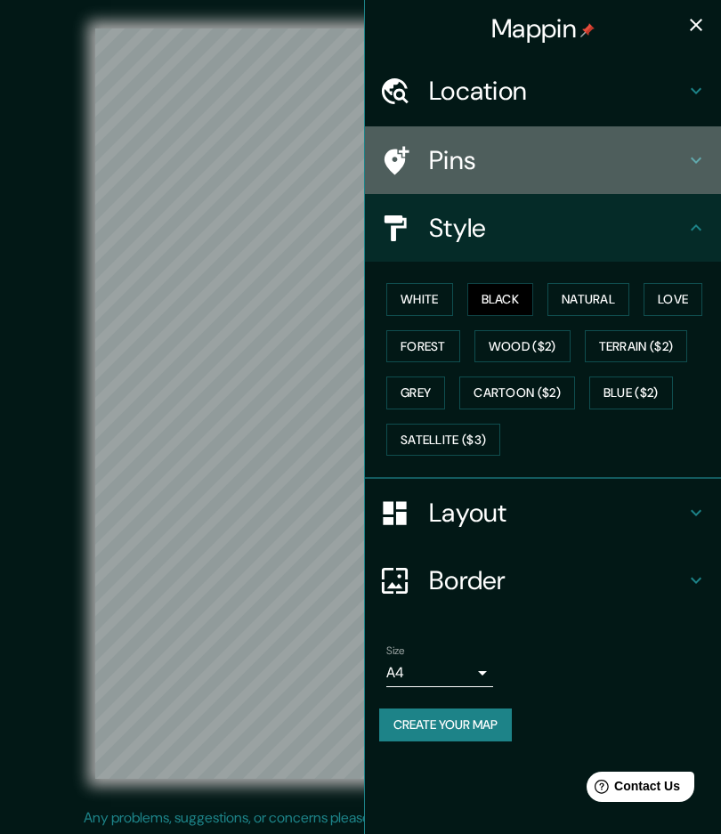
click at [589, 170] on h4 "Pins" at bounding box center [557, 160] width 256 height 32
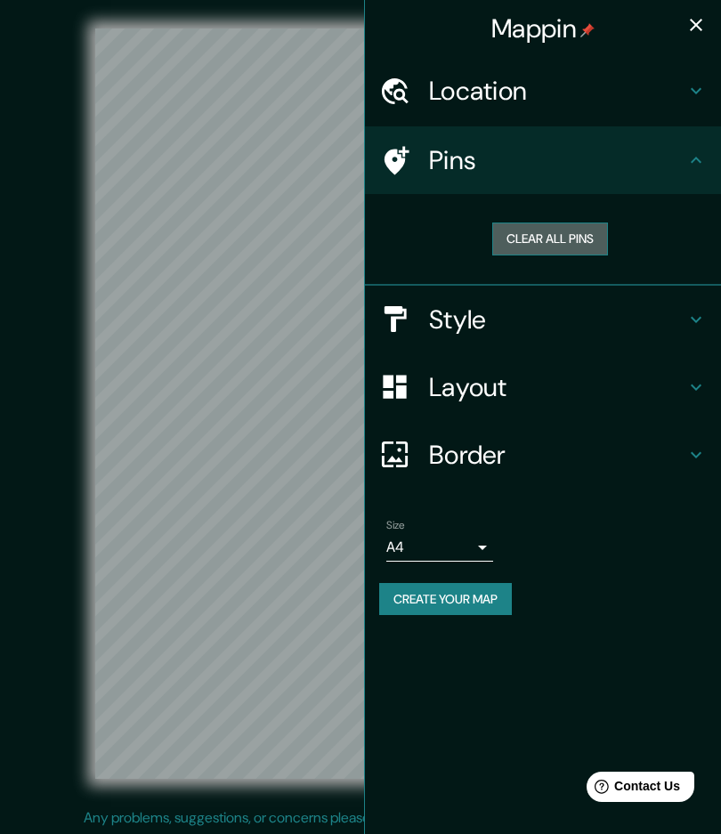
click at [552, 238] on button "Clear all pins" at bounding box center [550, 239] width 116 height 33
click at [692, 25] on icon "button" at bounding box center [695, 24] width 21 height 21
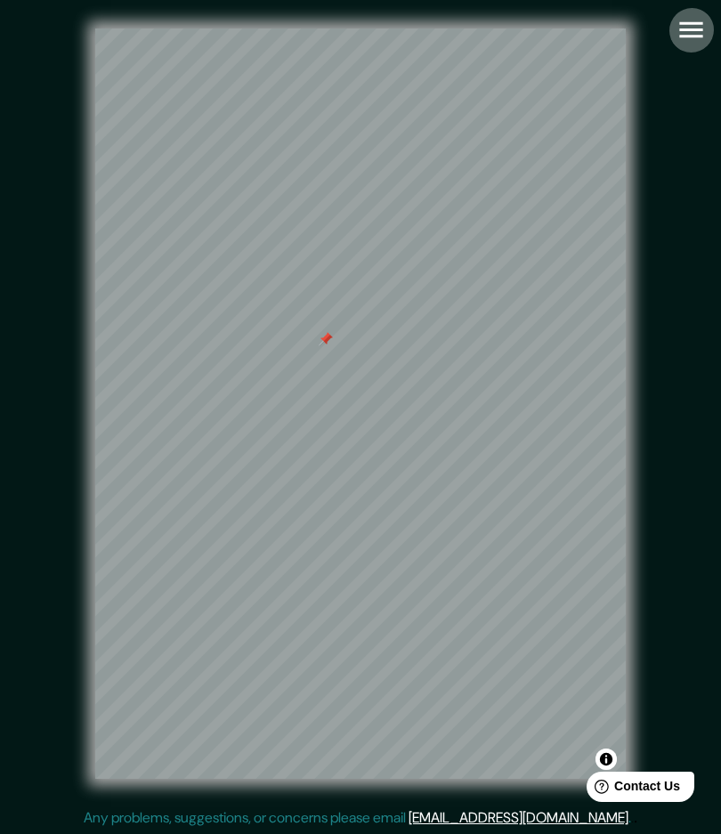
click at [679, 18] on icon "button" at bounding box center [691, 29] width 31 height 31
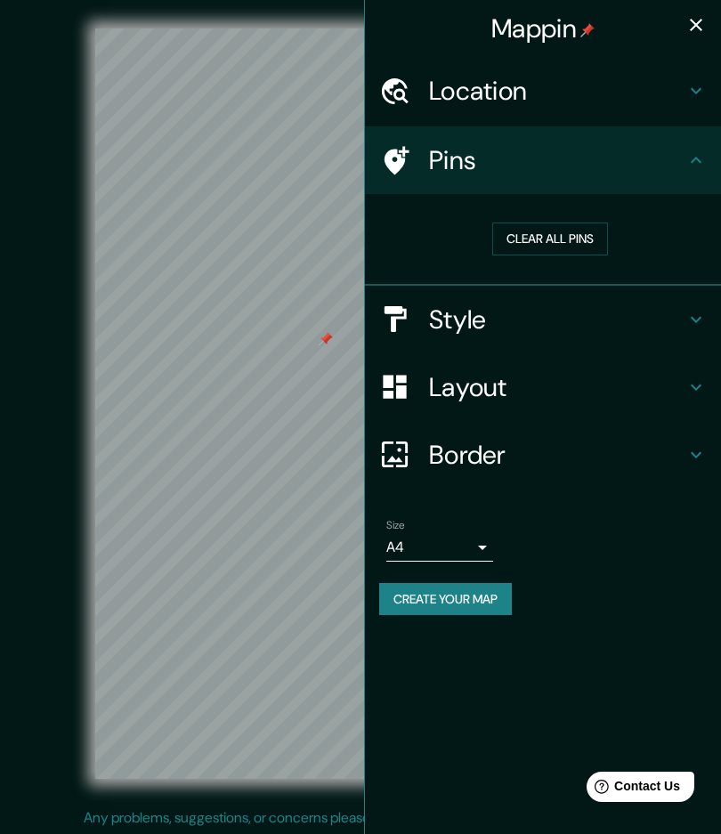
click at [444, 597] on button "Create your map" at bounding box center [445, 599] width 133 height 33
click at [693, 27] on icon "button" at bounding box center [696, 25] width 12 height 12
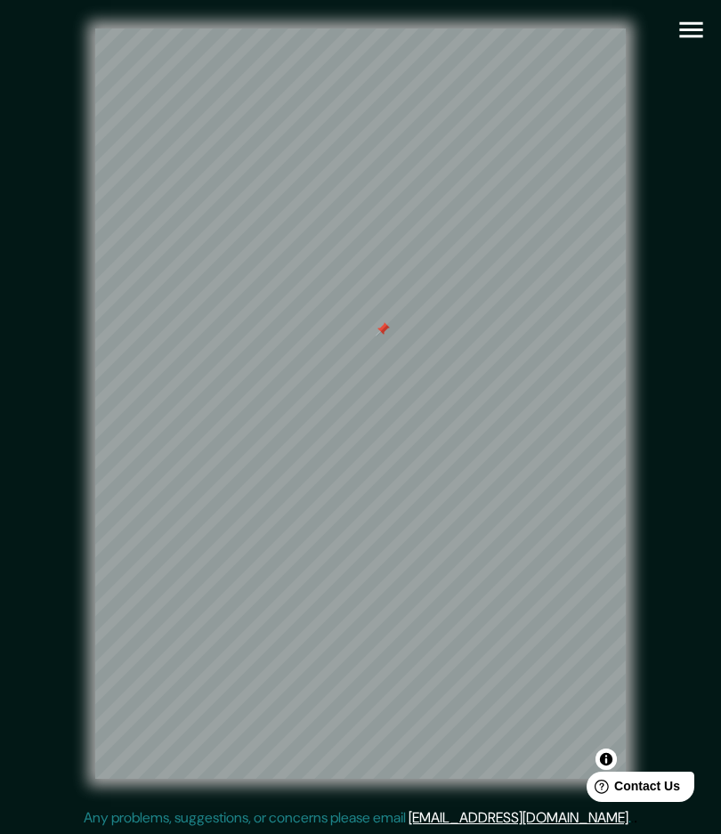
click at [675, 34] on button "button" at bounding box center [690, 29] width 45 height 45
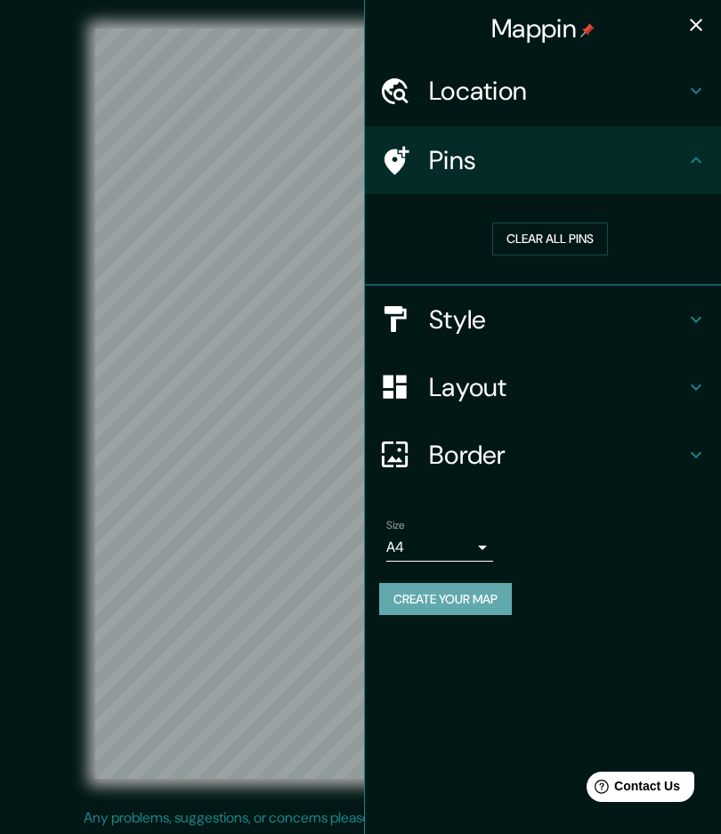
click at [467, 593] on button "Create your map" at bounding box center [445, 599] width 133 height 33
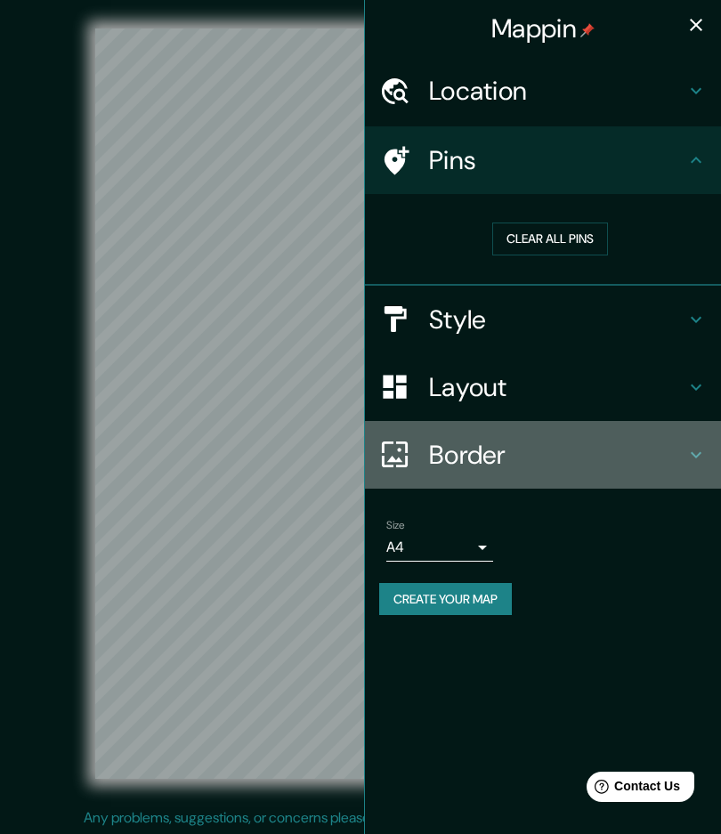
click at [504, 468] on h4 "Border" at bounding box center [557, 455] width 256 height 32
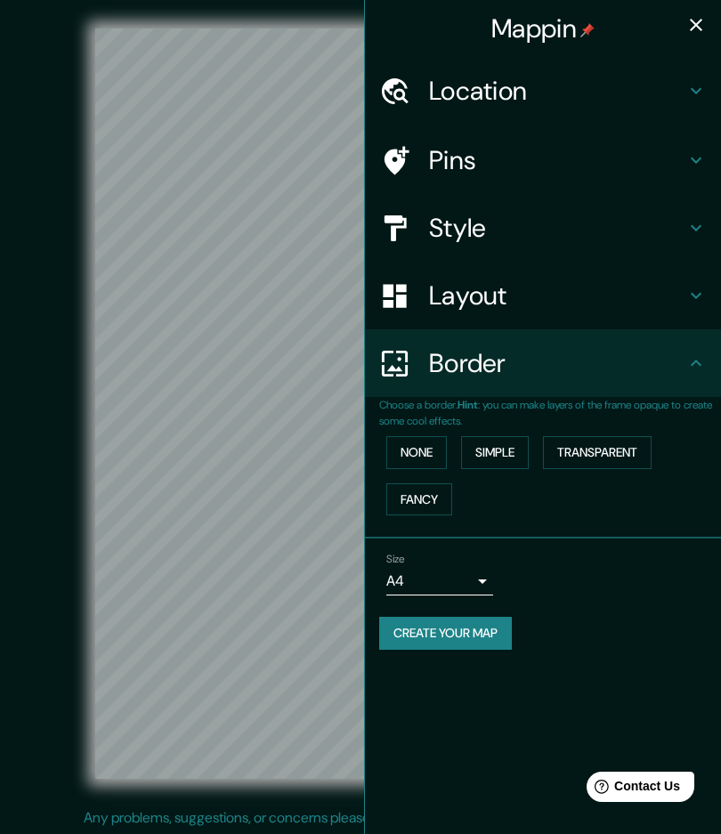
click at [514, 520] on div "None Simple Transparent Fancy" at bounding box center [550, 475] width 342 height 93
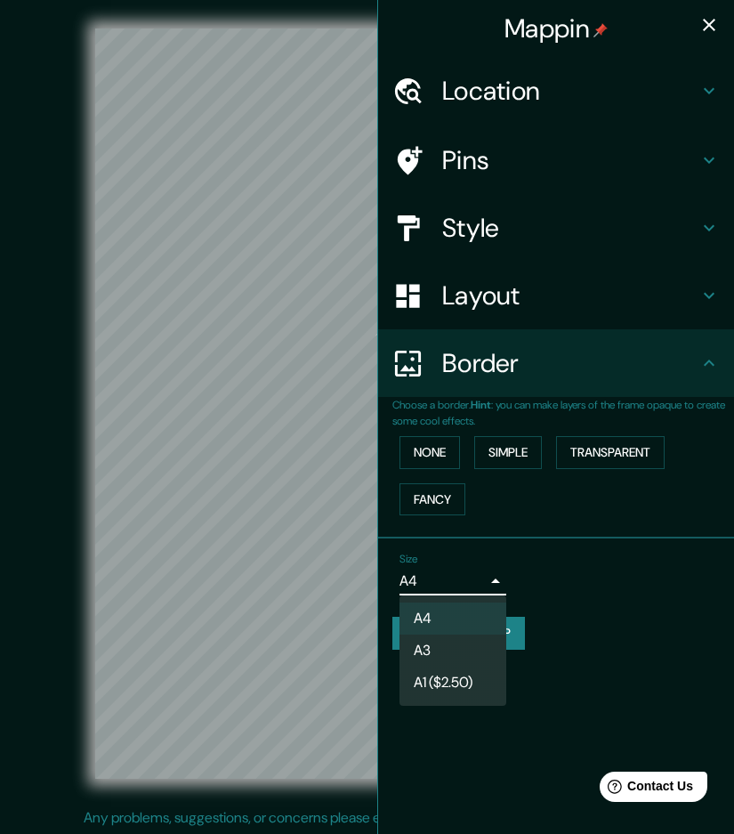
click at [437, 589] on body "Mappin Location Wilhelmine-Gemberg-Weg 12, 10179 Berlín, Alemania Pins Style La…" at bounding box center [367, 417] width 734 height 834
click at [447, 649] on li "A3" at bounding box center [453, 651] width 107 height 32
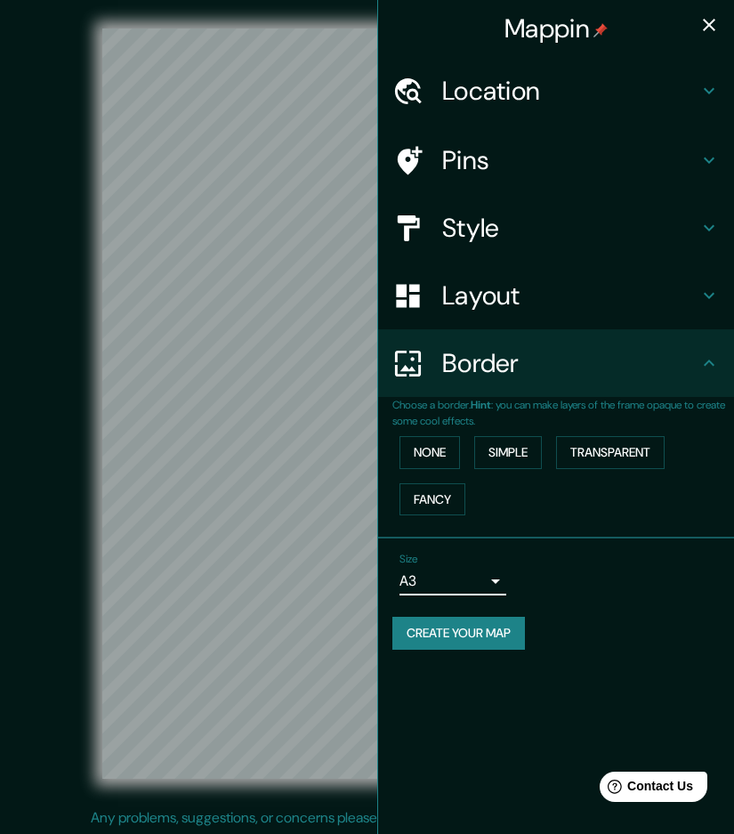
click at [441, 583] on body "Mappin Location Wilhelmine-Gemberg-Weg 12, 10179 Berlín, Alemania Pins Style La…" at bounding box center [367, 417] width 734 height 834
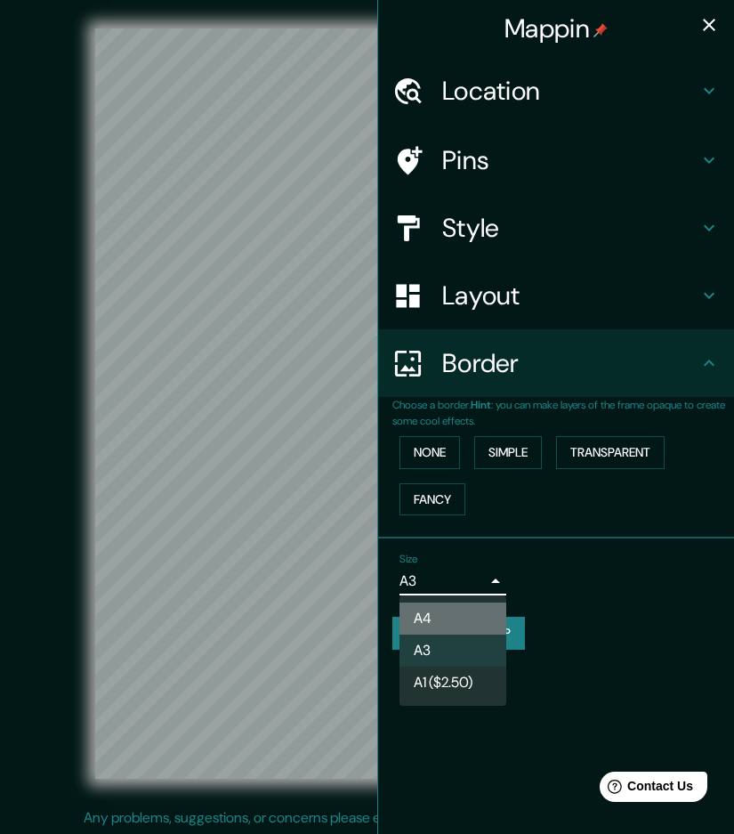
click at [453, 615] on li "A4" at bounding box center [453, 619] width 107 height 32
type input "single"
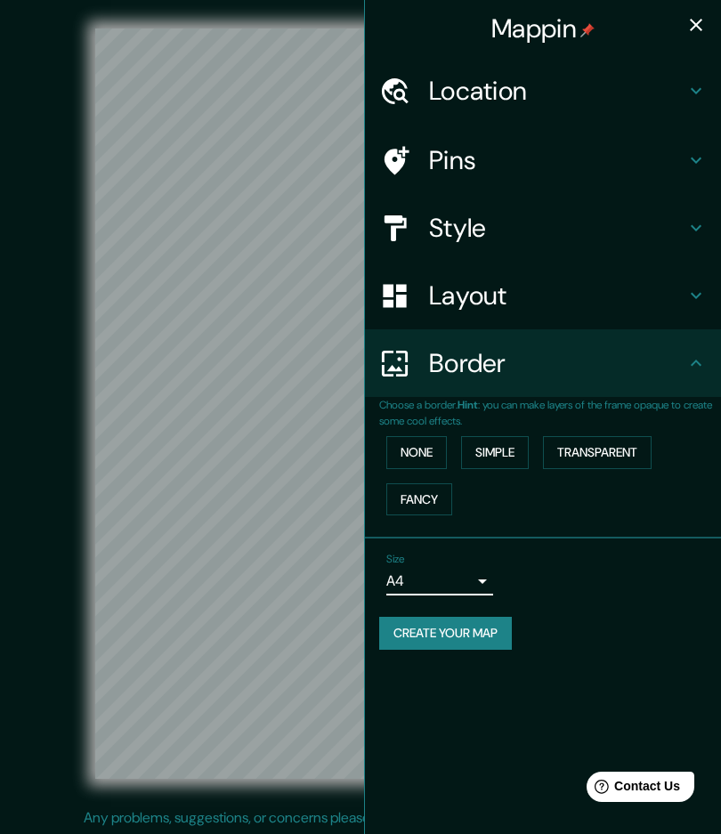
click at [465, 631] on button "Create your map" at bounding box center [445, 633] width 133 height 33
click at [693, 360] on icon at bounding box center [695, 362] width 21 height 21
click at [466, 628] on div "Create your map" at bounding box center [543, 633] width 328 height 33
click at [466, 628] on button "Create your map" at bounding box center [445, 633] width 133 height 33
click at [466, 628] on div "Create your map" at bounding box center [543, 633] width 328 height 33
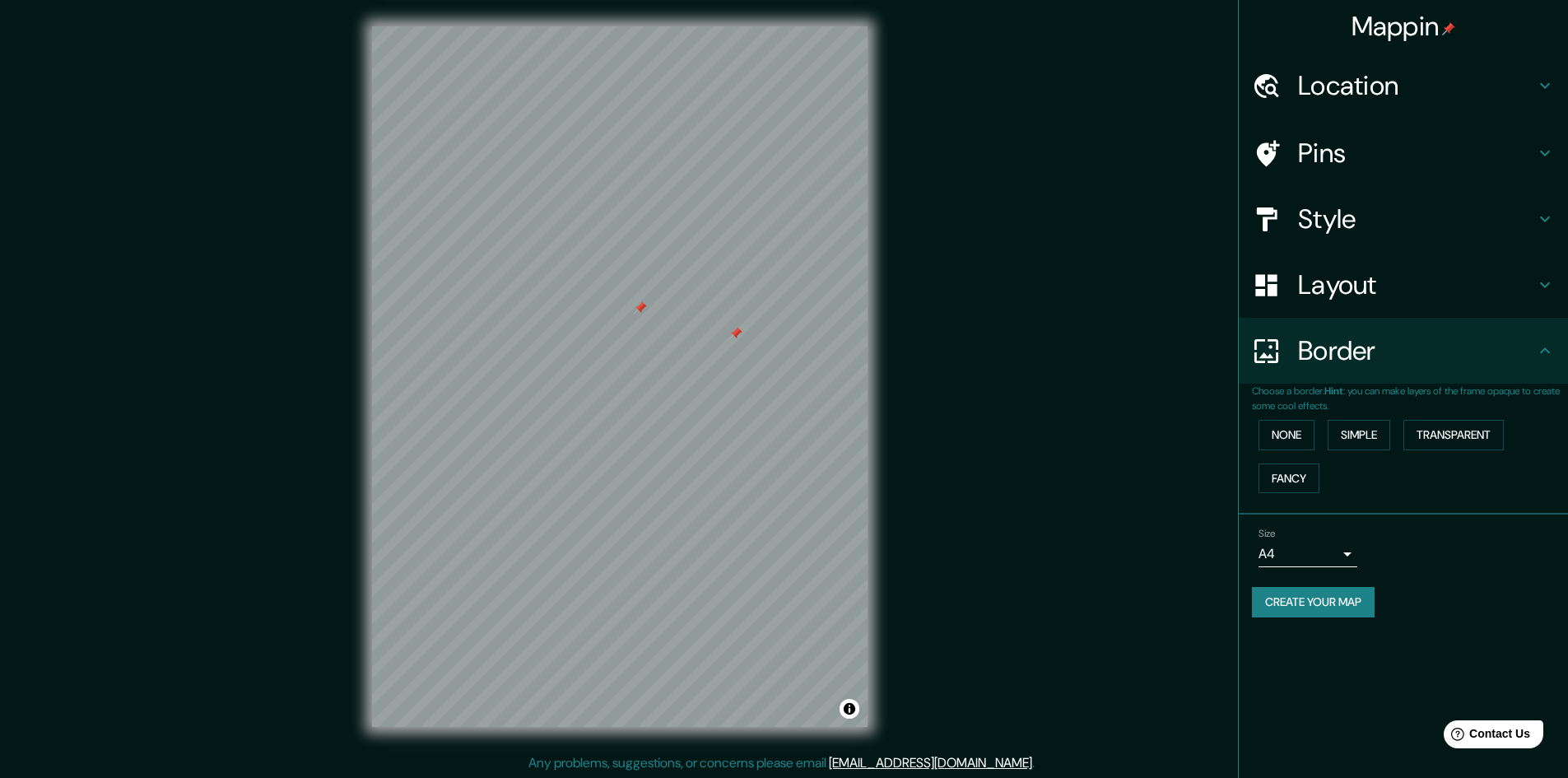
drag, startPoint x: 880, startPoint y: 343, endPoint x: 1053, endPoint y: 267, distance: 189.0
click at [678, 267] on div "© Mapbox © OpenStreetMap Improve this map" at bounding box center [619, 376] width 1412 height 700
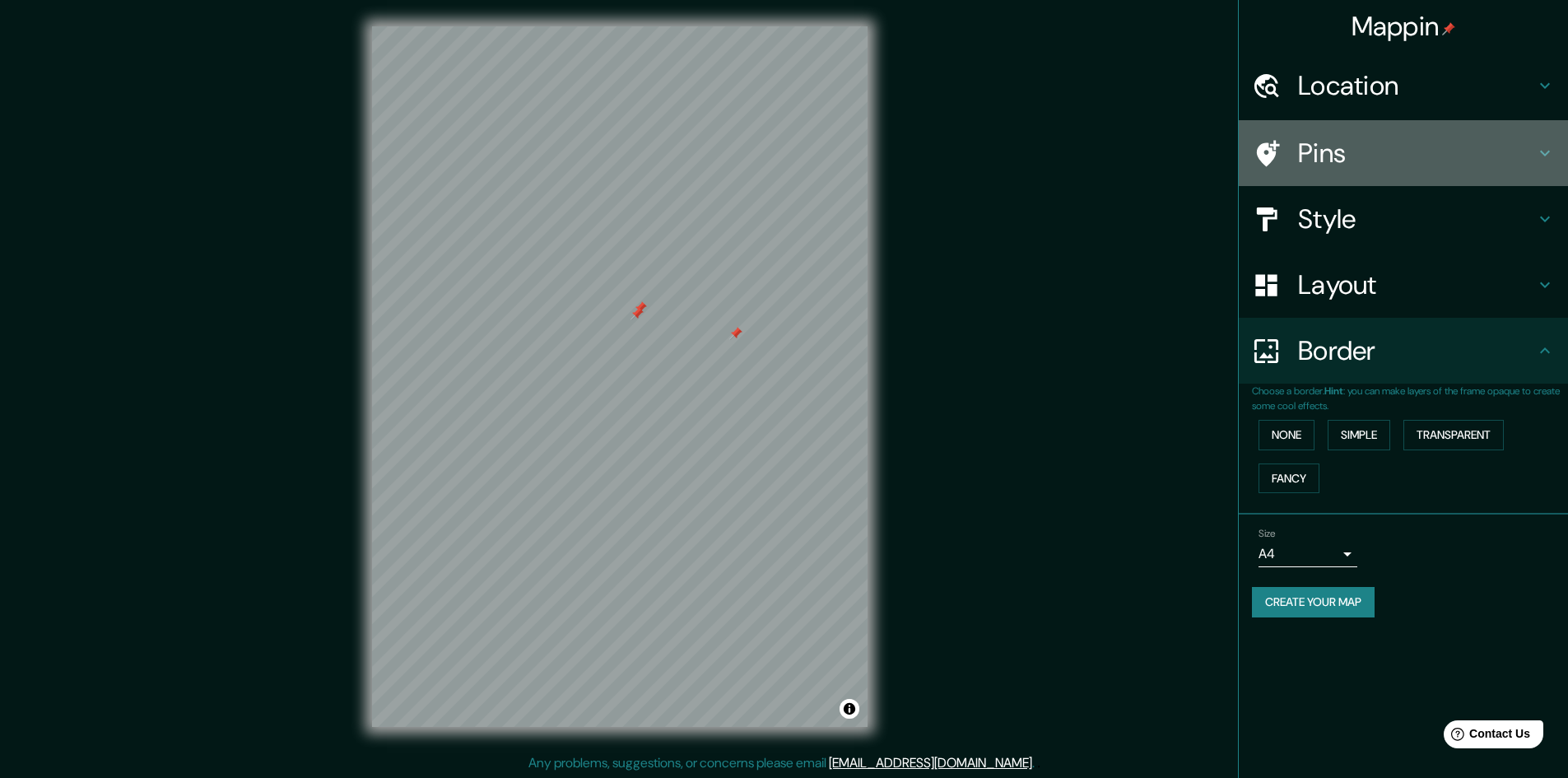
click at [678, 157] on h4 "Pins" at bounding box center [1416, 154] width 237 height 33
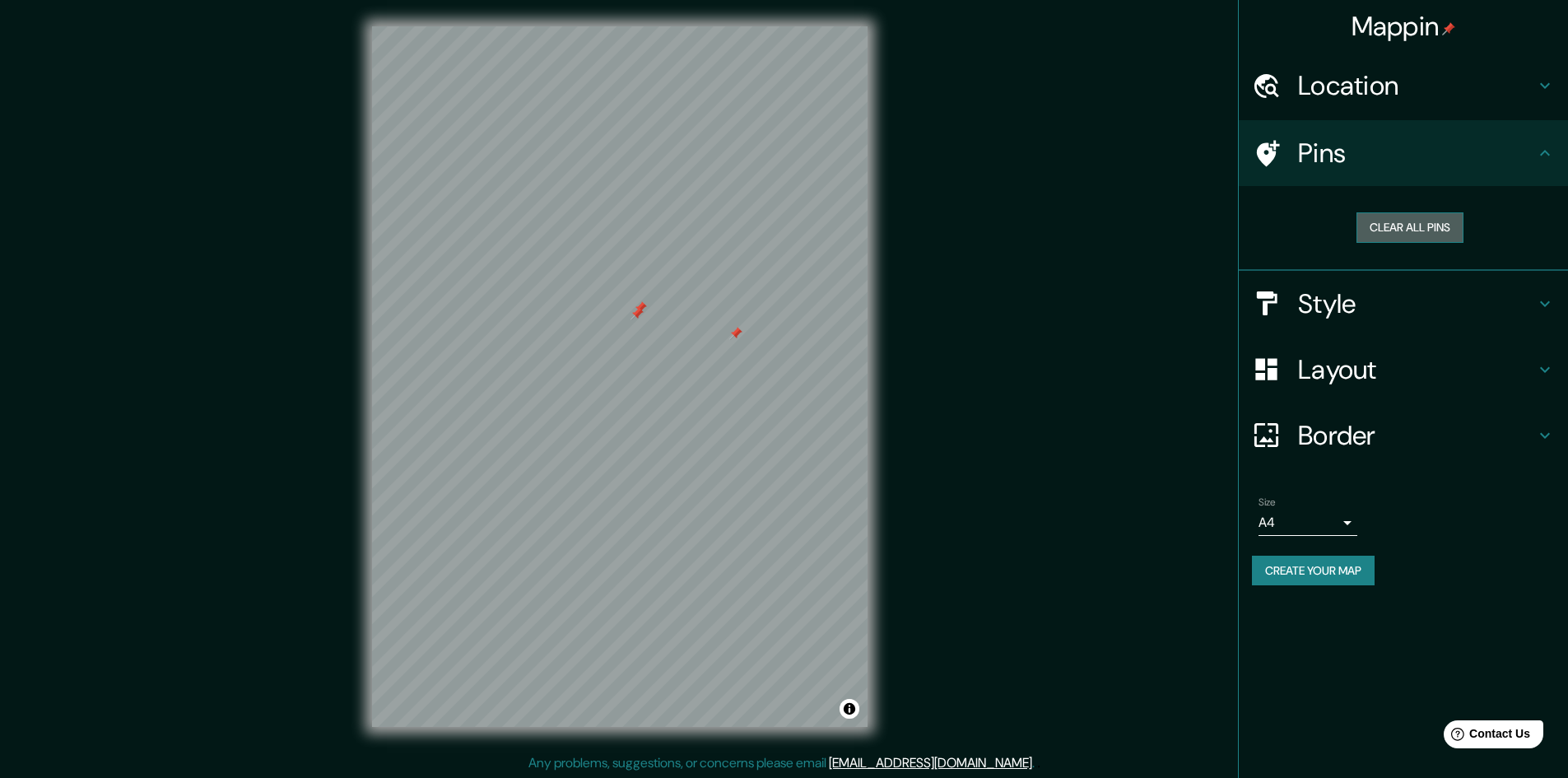
click at [678, 231] on button "Clear all pins" at bounding box center [1410, 228] width 107 height 31
click at [678, 226] on button "Clear all pins" at bounding box center [1410, 228] width 107 height 31
click at [678, 154] on h4 "Pins" at bounding box center [1416, 154] width 237 height 33
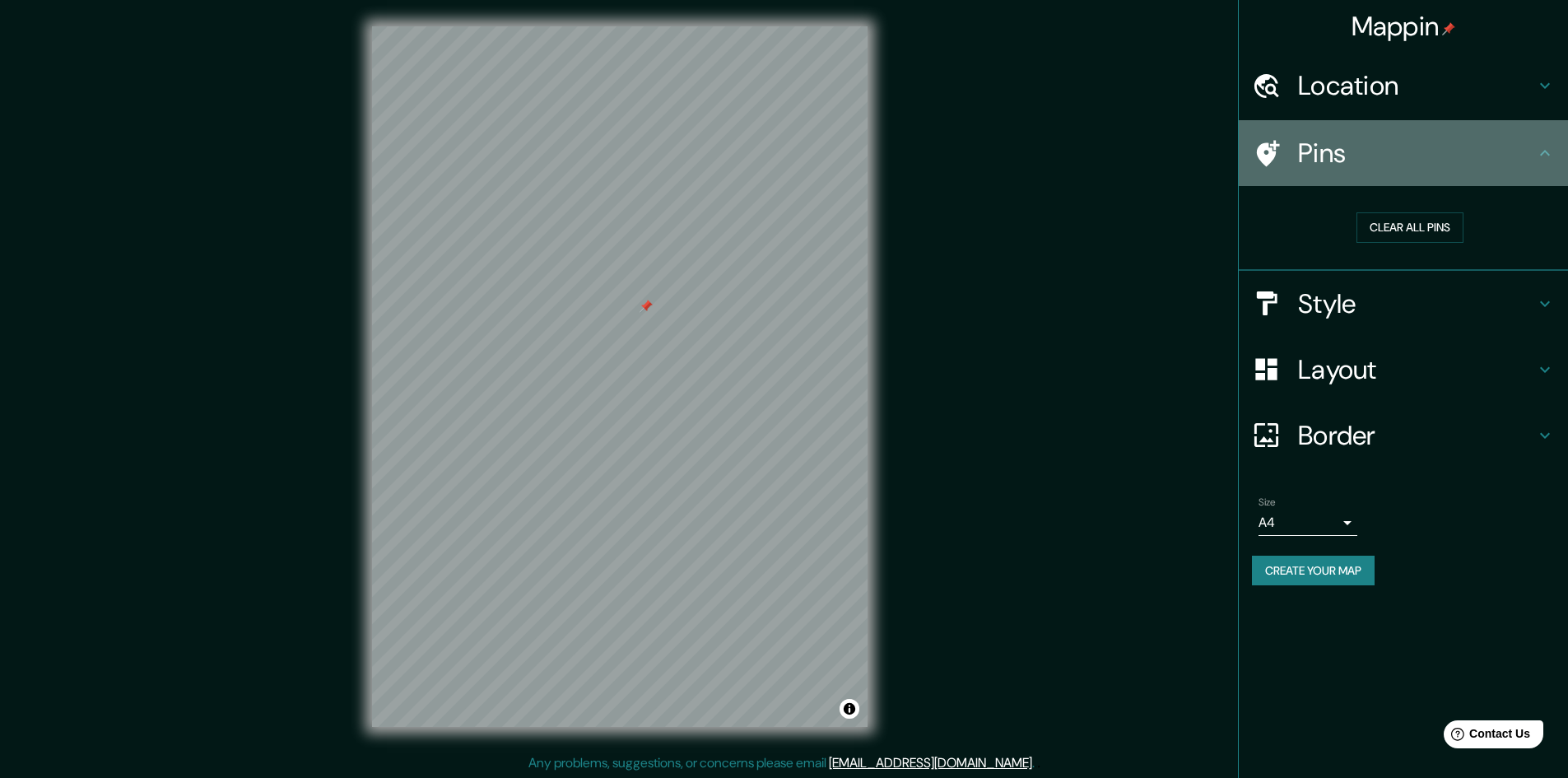
click at [678, 140] on h4 "Pins" at bounding box center [1416, 154] width 237 height 33
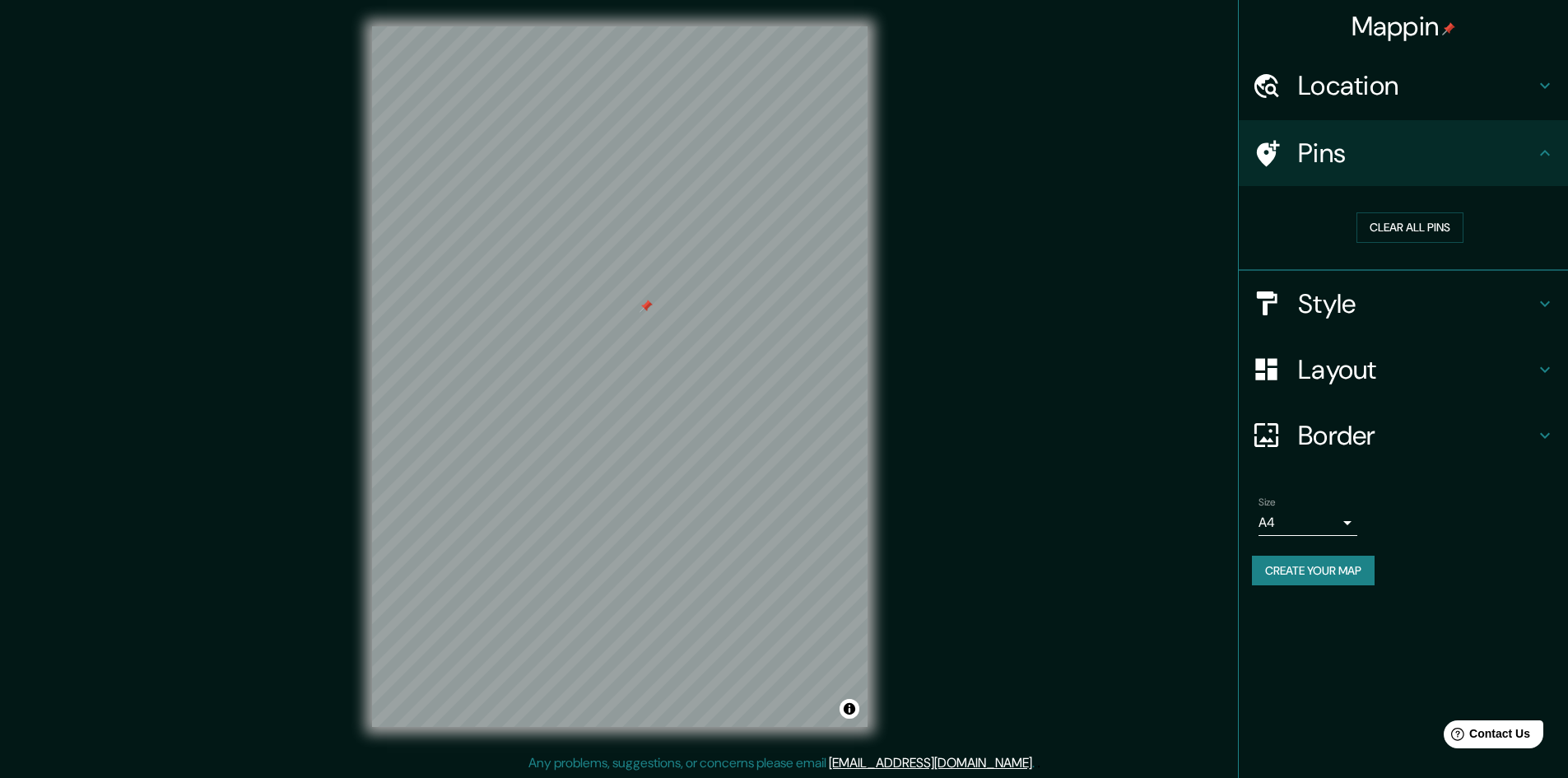
click at [678, 154] on icon at bounding box center [1544, 153] width 10 height 6
click at [678, 312] on h4 "Style" at bounding box center [1416, 304] width 237 height 33
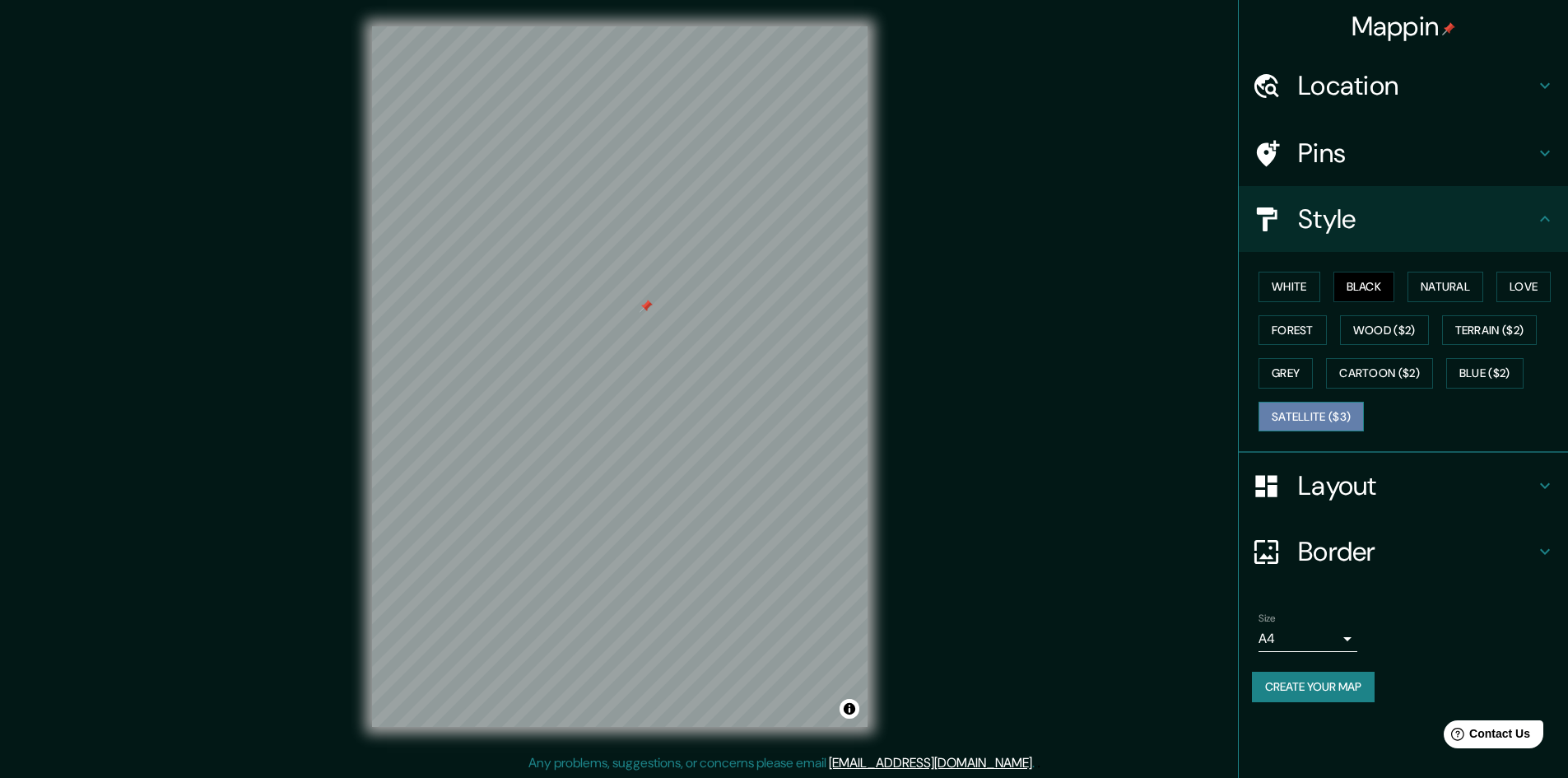
click at [678, 425] on button "Satellite ($3)" at bounding box center [1311, 416] width 105 height 31
click at [678, 167] on h4 "Pins" at bounding box center [1416, 154] width 237 height 33
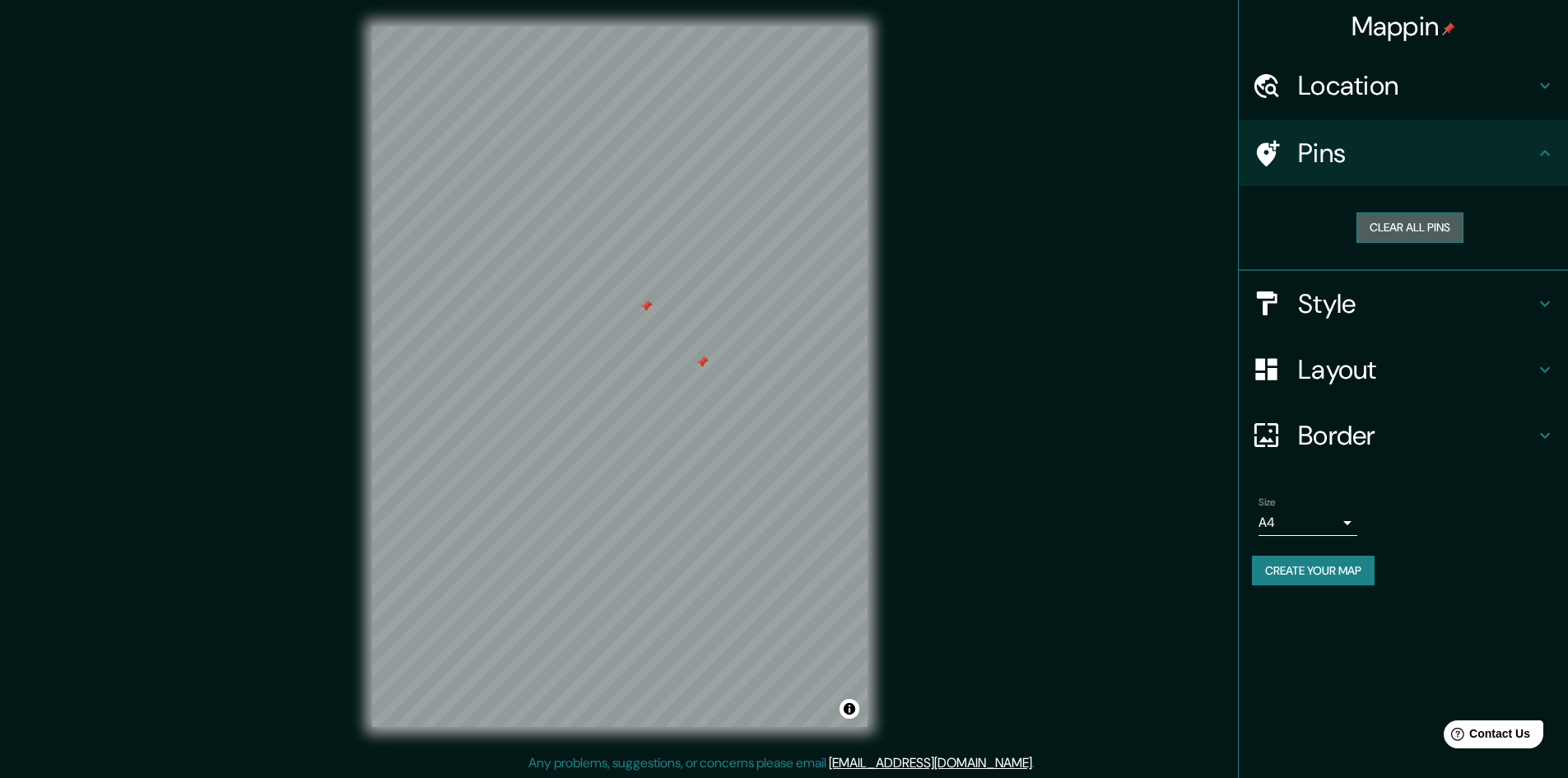
click at [678, 233] on button "Clear all pins" at bounding box center [1410, 228] width 107 height 31
click at [678, 216] on button "Clear all pins" at bounding box center [1410, 228] width 107 height 31
click at [678, 225] on button "Clear all pins" at bounding box center [1410, 228] width 107 height 31
click at [678, 311] on h4 "Style" at bounding box center [1416, 304] width 237 height 33
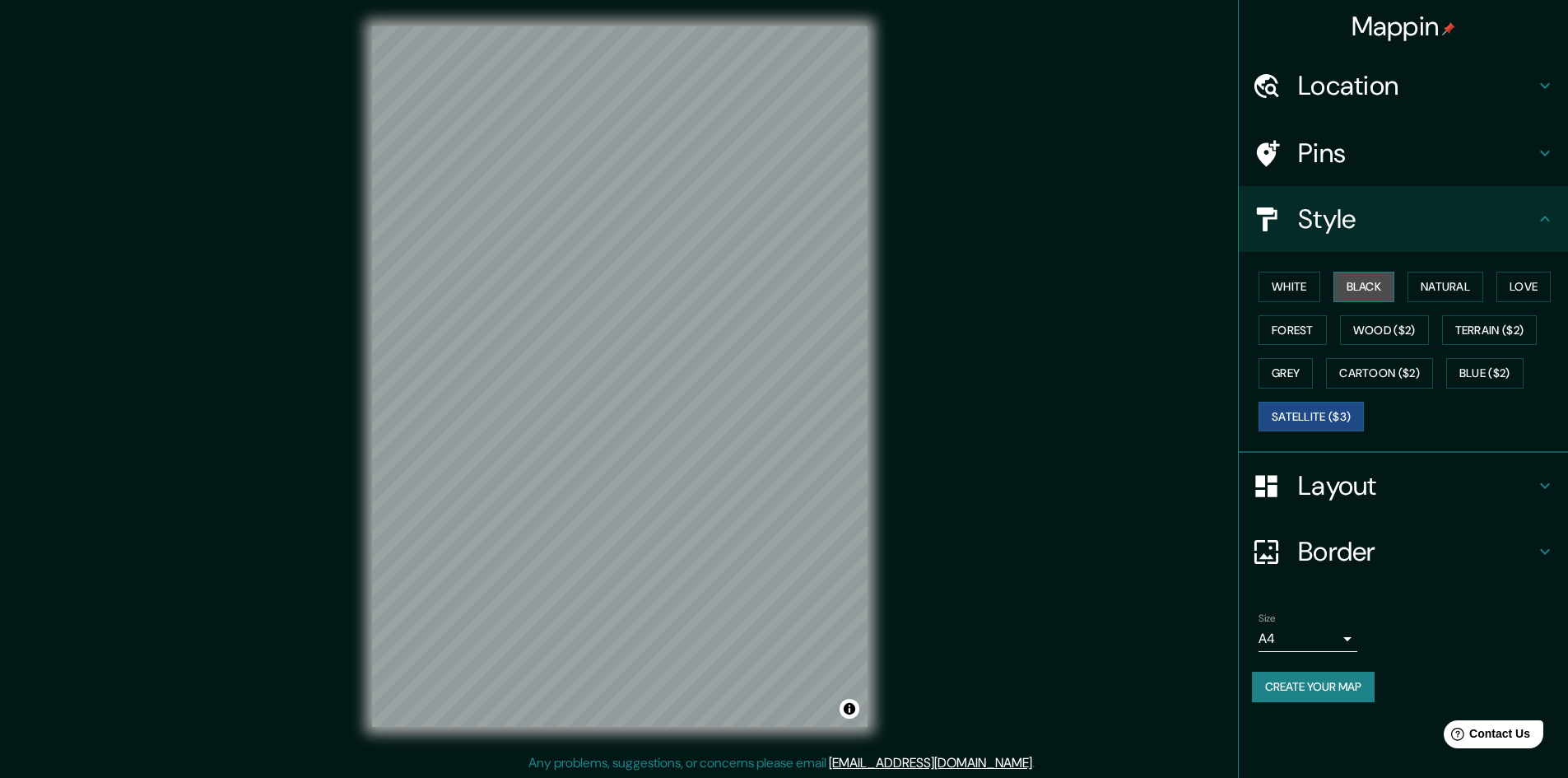
click at [678, 296] on button "Black" at bounding box center [1364, 287] width 62 height 31
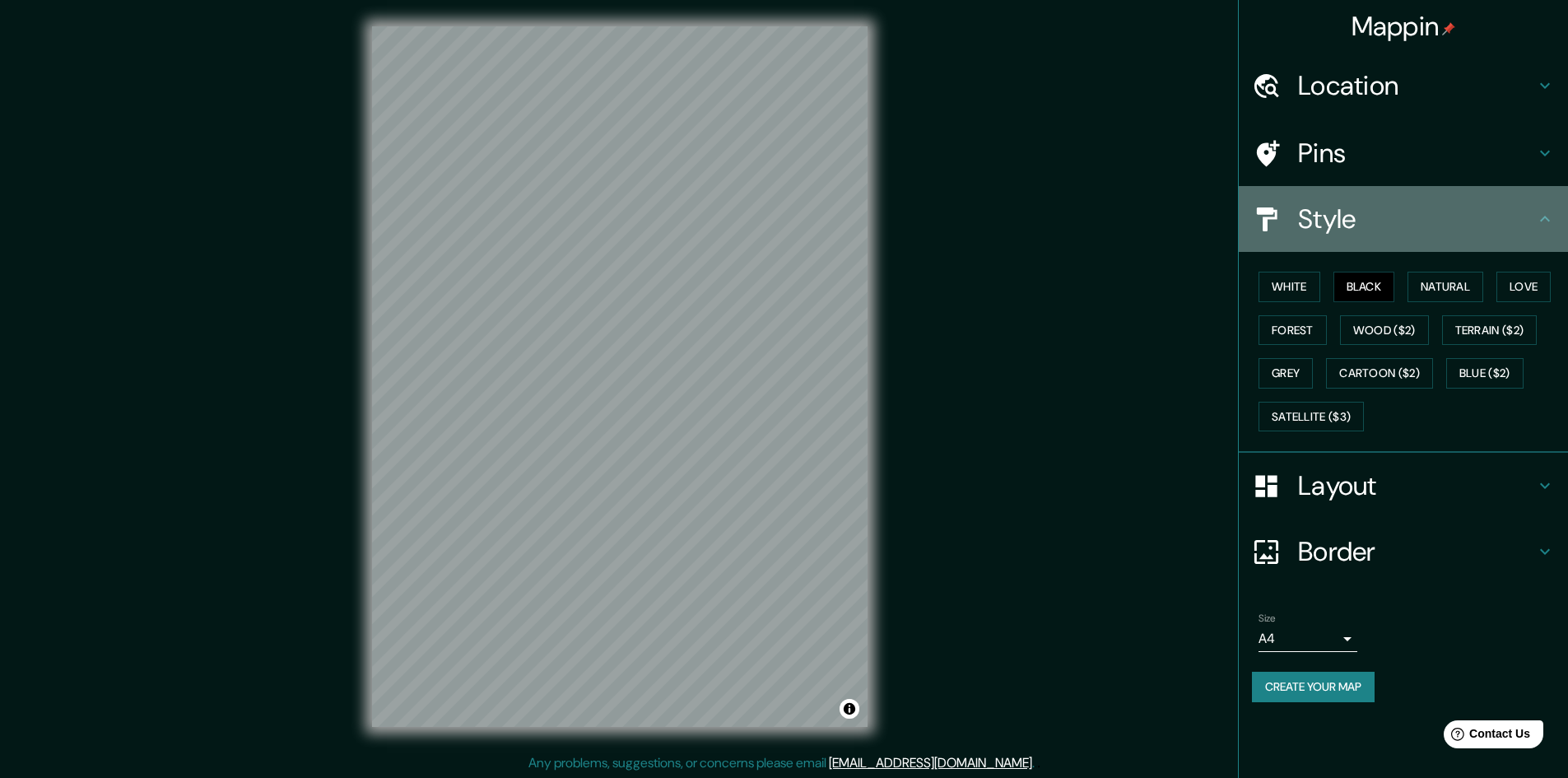
click at [678, 225] on icon at bounding box center [1544, 218] width 19 height 19
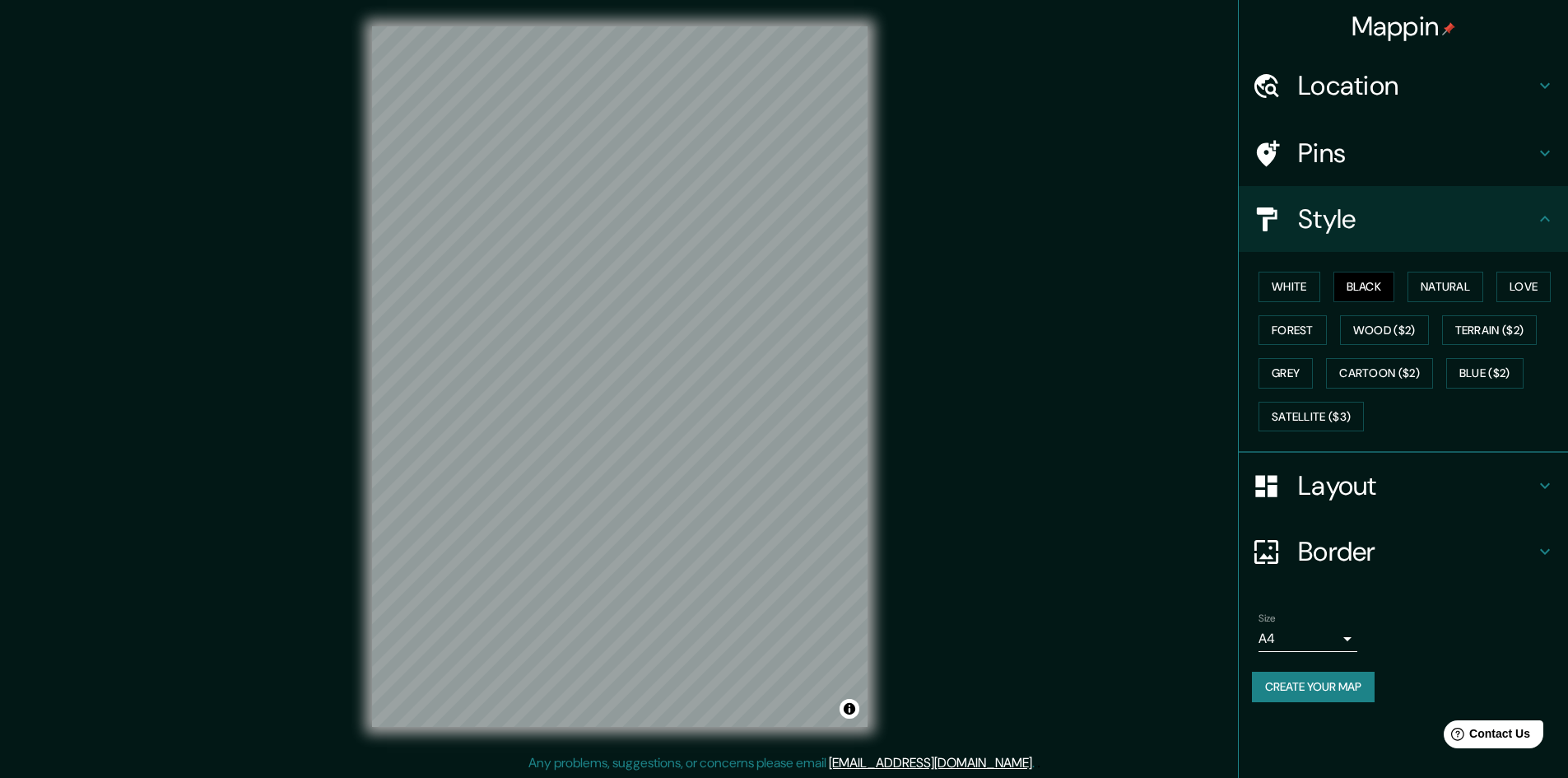
click at [678, 689] on button "Create your map" at bounding box center [1313, 686] width 123 height 31
click at [678, 172] on div "Pins" at bounding box center [1403, 153] width 329 height 66
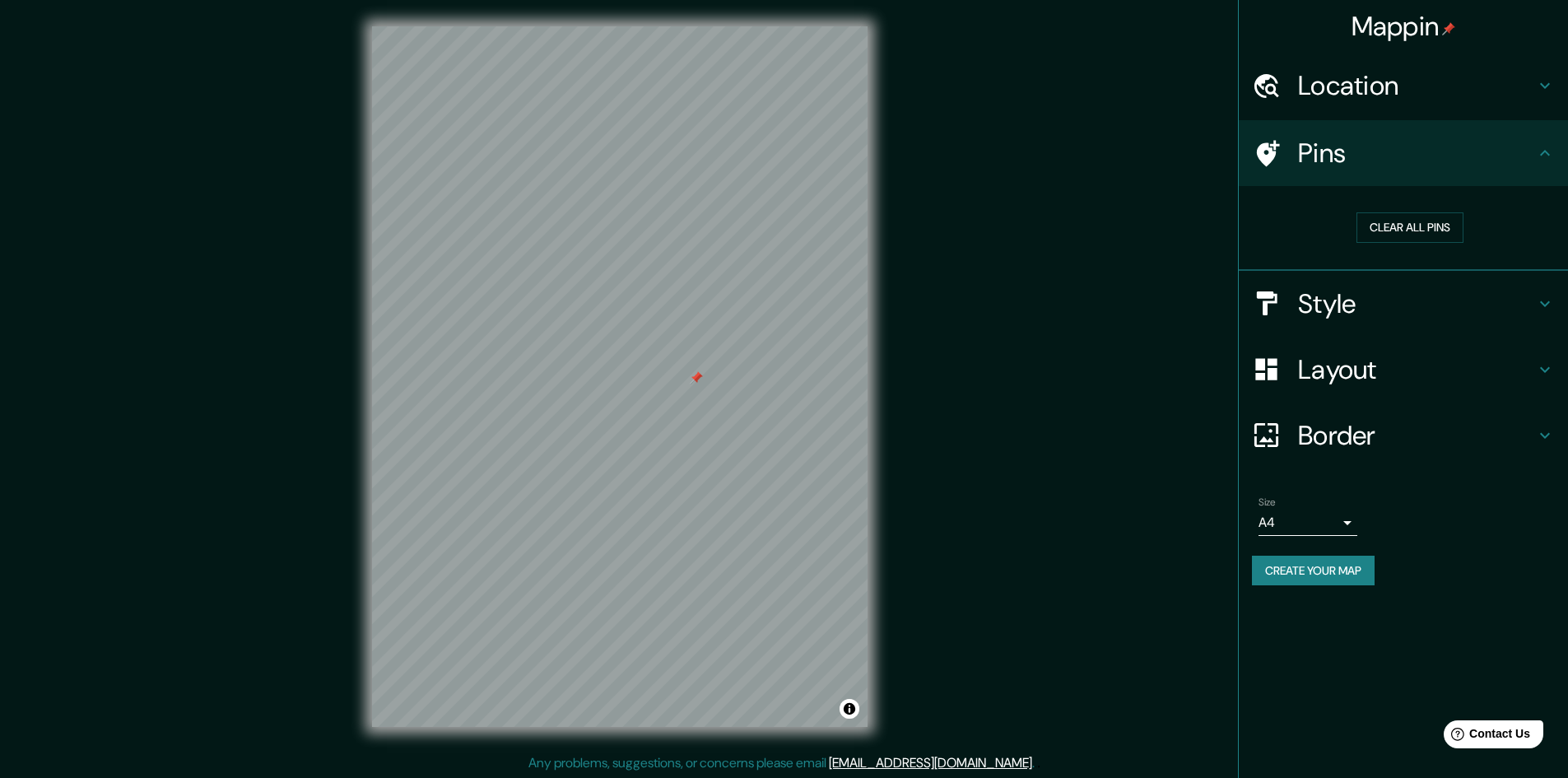
click at [266, 289] on div "© Mapbox © OpenStreetMap Improve this map" at bounding box center [619, 376] width 1412 height 700
click at [678, 385] on h4 "Layout" at bounding box center [1416, 370] width 237 height 33
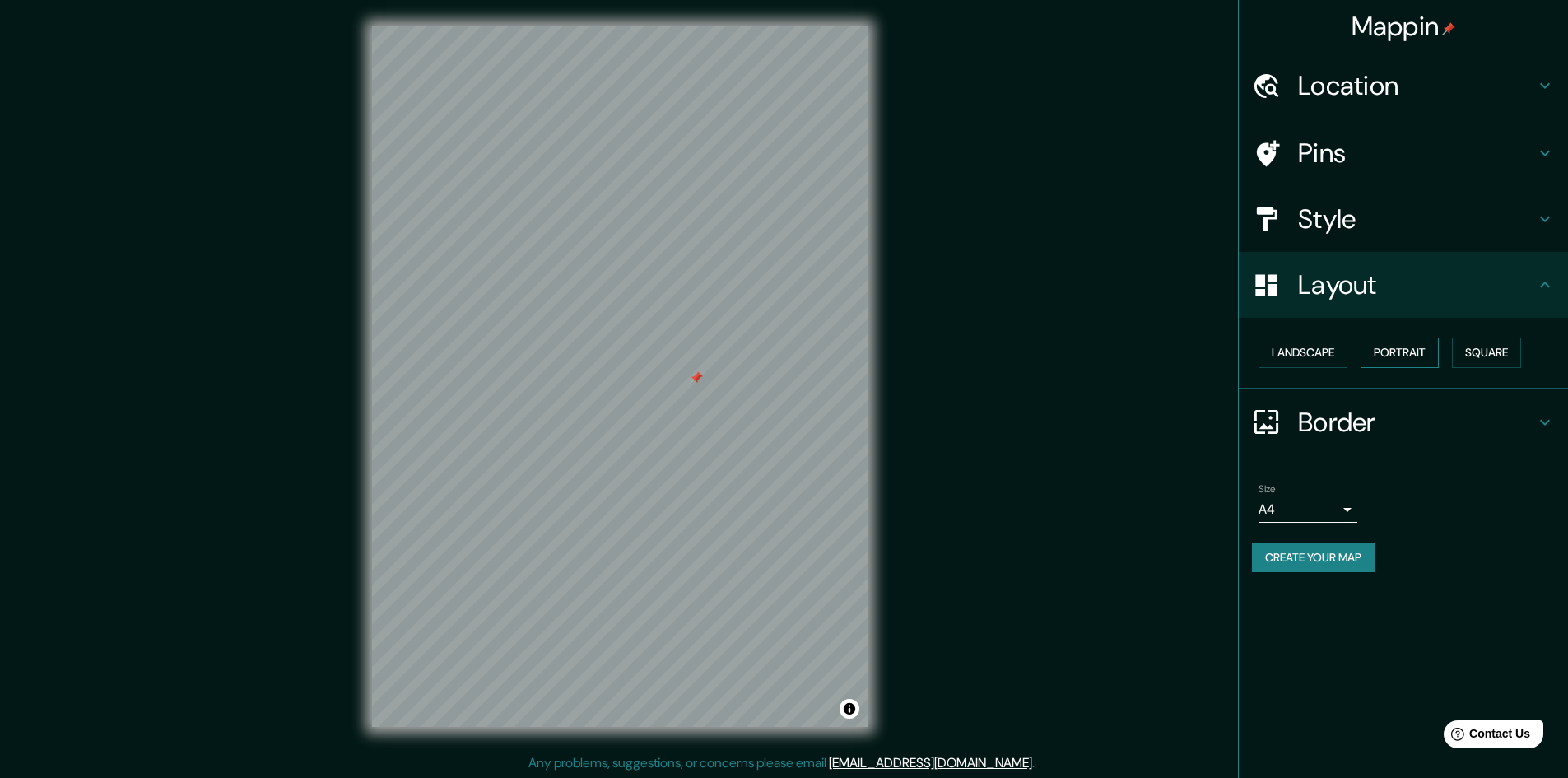
click at [678, 353] on button "Portrait" at bounding box center [1399, 352] width 79 height 31
click at [678, 343] on button "Landscape" at bounding box center [1303, 352] width 89 height 31
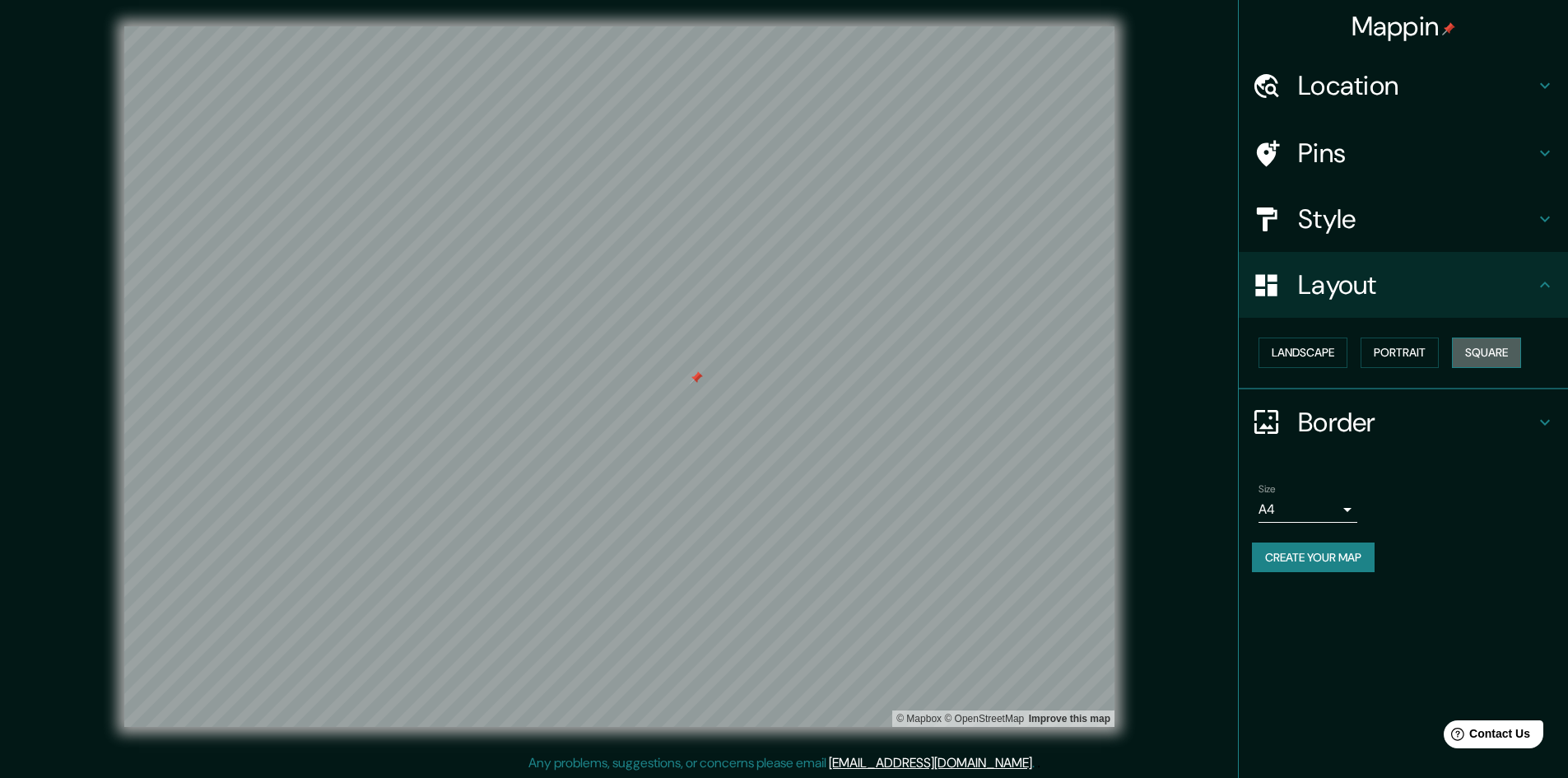
click at [678, 350] on button "Square" at bounding box center [1486, 352] width 69 height 31
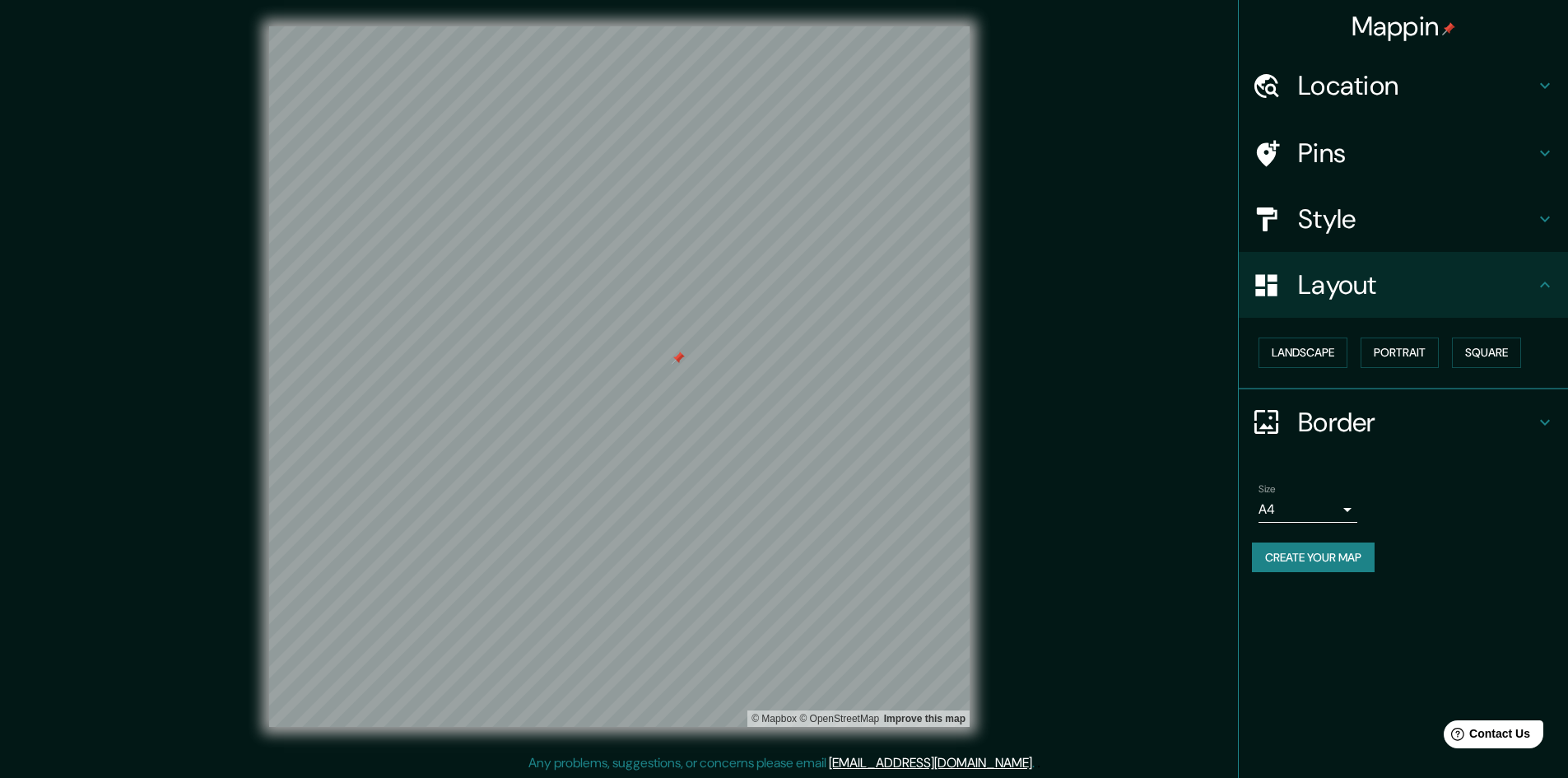
click at [546, 685] on div "© Mapbox © OpenStreetMap Improve this map" at bounding box center [619, 377] width 1464 height 753
click at [678, 551] on button "Create your map" at bounding box center [1313, 558] width 123 height 31
